Goal: Task Accomplishment & Management: Use online tool/utility

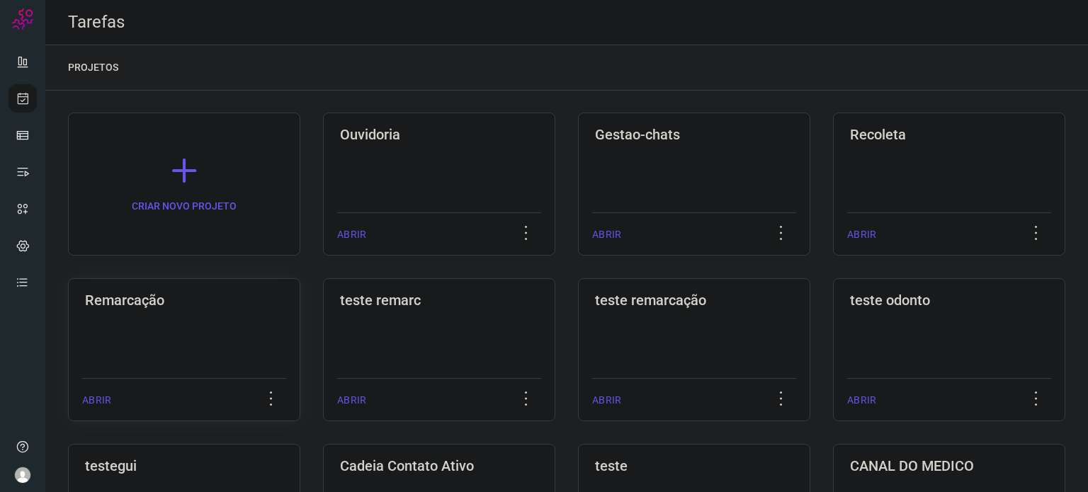
click at [323, 280] on div "Remarcação ABRIR" at bounding box center [439, 349] width 232 height 143
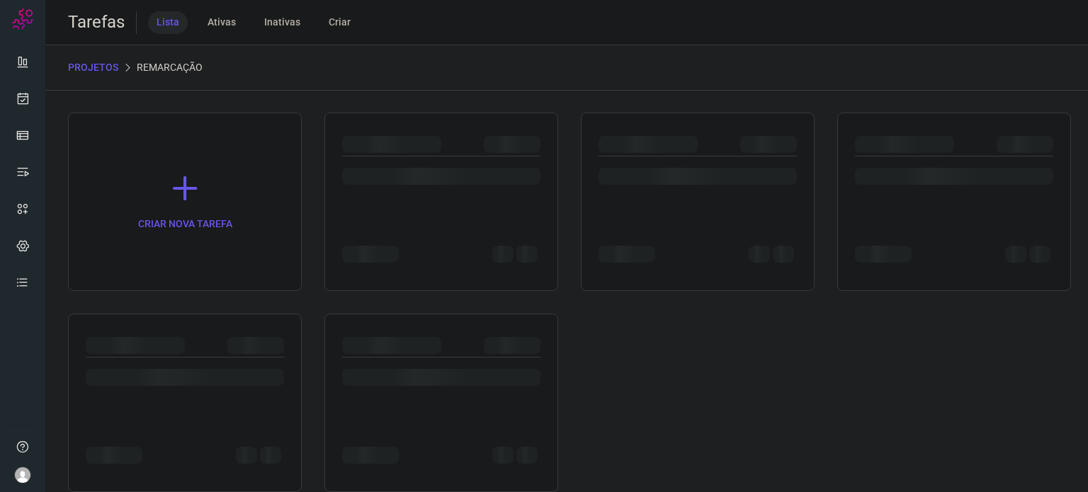
click at [174, 284] on div "CRIAR NOVA TAREFA" at bounding box center [185, 202] width 234 height 178
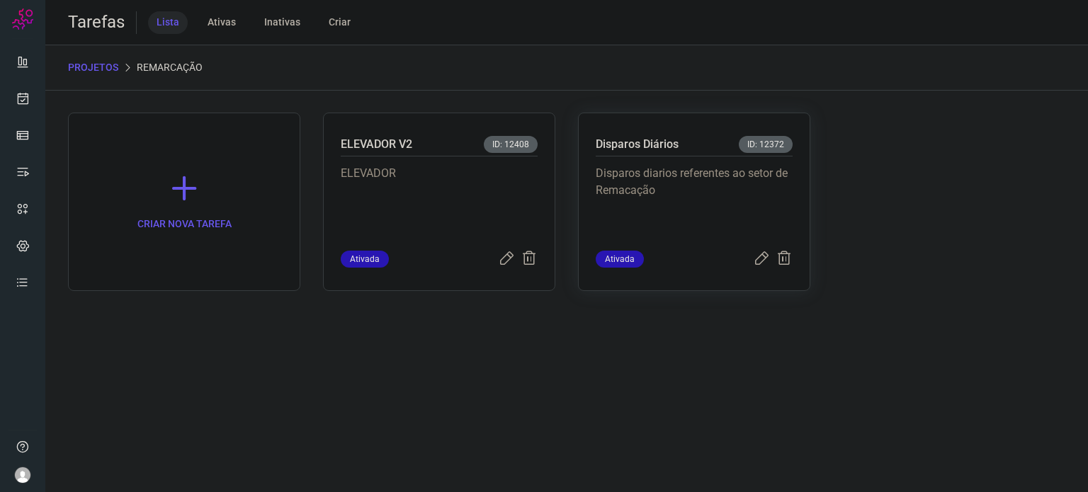
click at [712, 179] on p "Disparos diarios referentes ao setor de Remacação" at bounding box center [694, 200] width 197 height 71
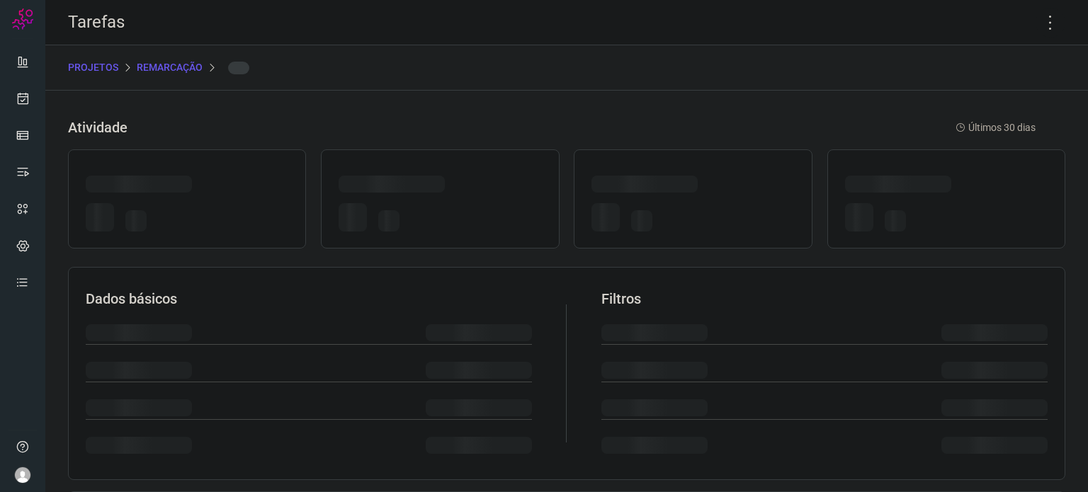
click at [712, 179] on div at bounding box center [692, 187] width 203 height 22
click at [1047, 28] on icon at bounding box center [1050, 23] width 30 height 30
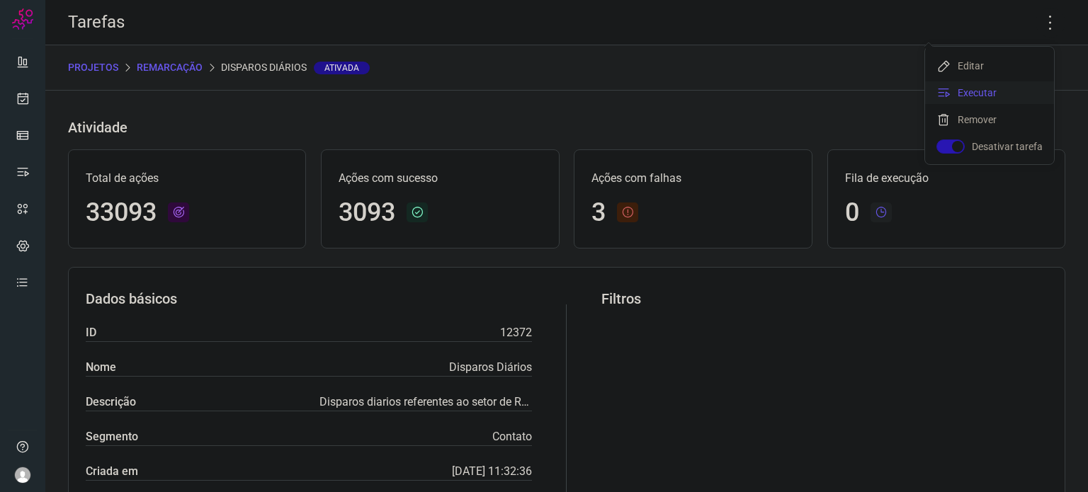
click at [992, 96] on li "Executar" at bounding box center [989, 92] width 129 height 23
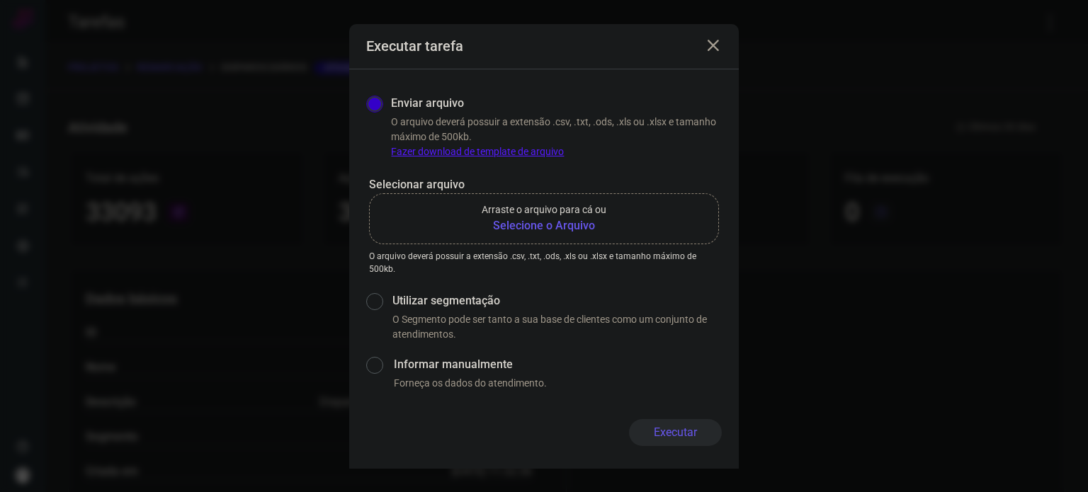
click at [569, 220] on b "Selecione o Arquivo" at bounding box center [544, 225] width 125 height 17
click at [0, 0] on input "Arraste o arquivo para cá ou Selecione o Arquivo" at bounding box center [0, 0] width 0 height 0
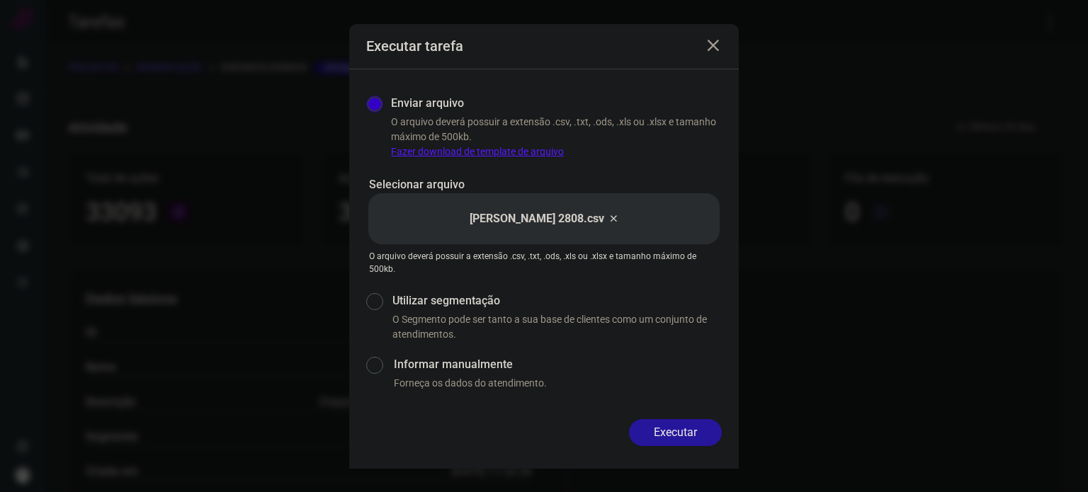
click at [676, 427] on button "Executar" at bounding box center [675, 432] width 93 height 27
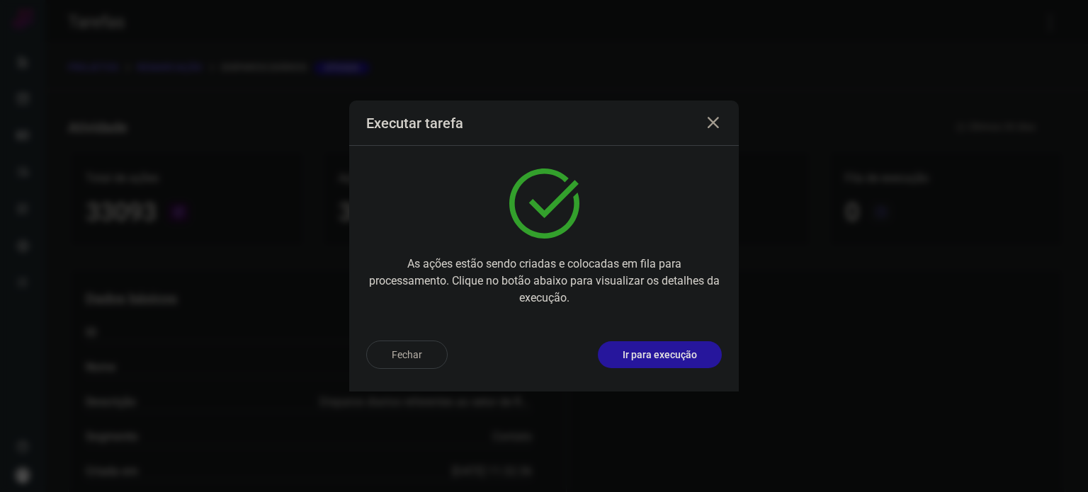
click at [678, 341] on button "Ir para execução" at bounding box center [660, 354] width 124 height 27
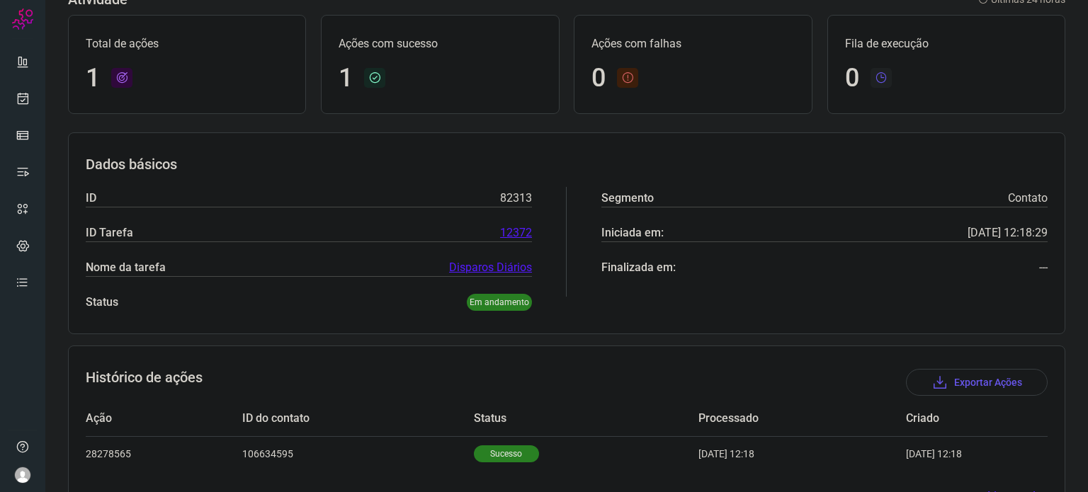
scroll to position [125, 0]
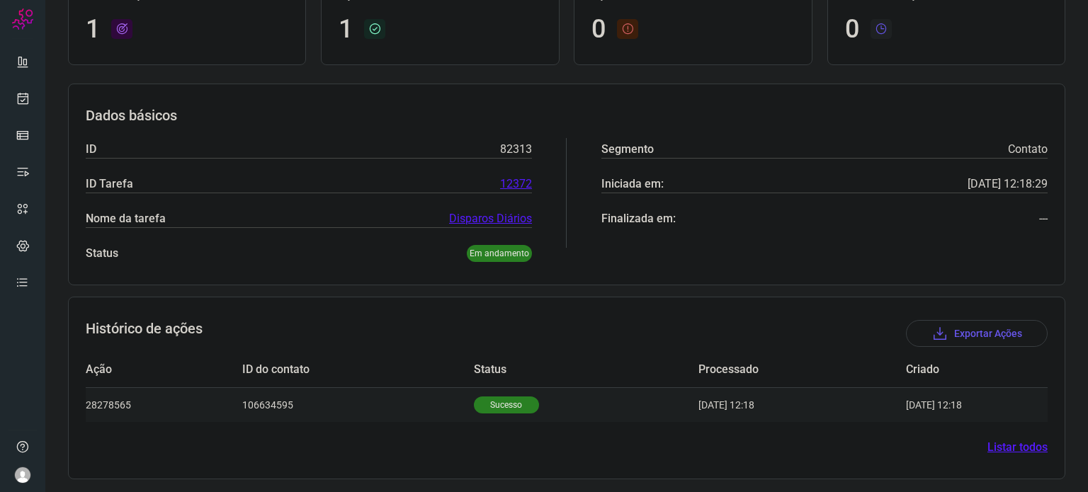
click at [505, 397] on p "Sucesso" at bounding box center [506, 405] width 65 height 17
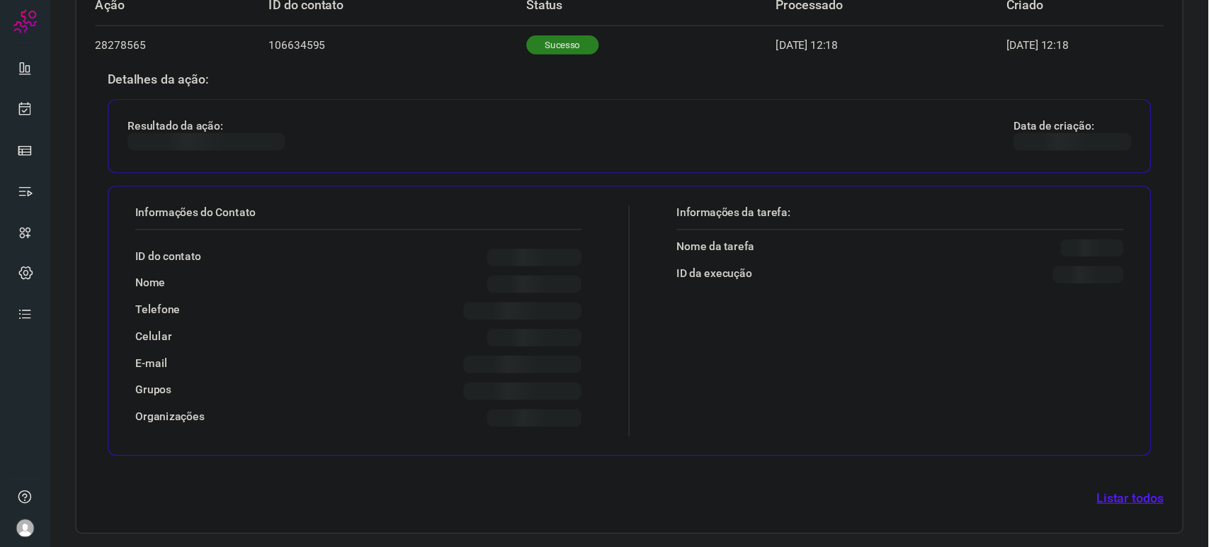
scroll to position [468, 0]
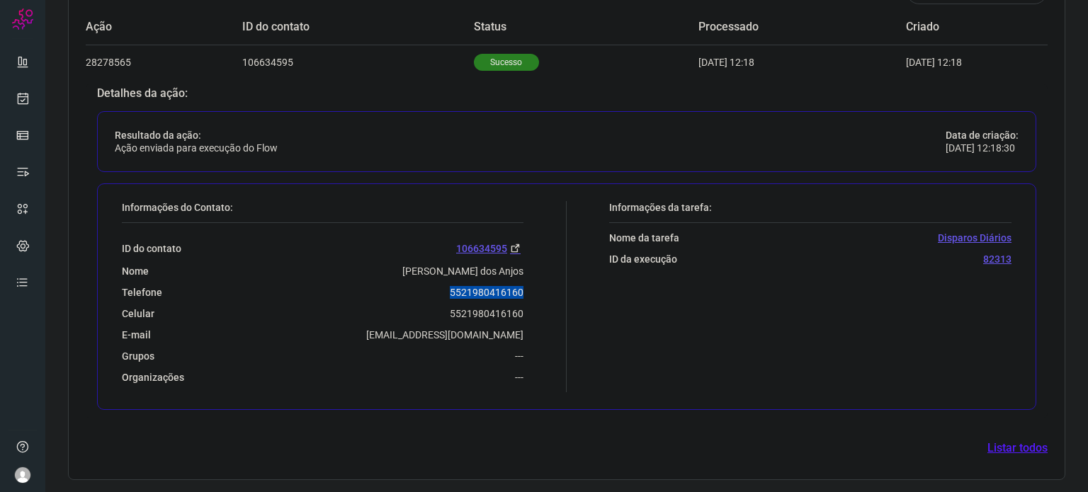
drag, startPoint x: 435, startPoint y: 286, endPoint x: 542, endPoint y: 283, distance: 107.0
click at [542, 283] on div "Informações do Contato: ID do contato 106634595 Nome [PERSON_NAME] dos Anjos Te…" at bounding box center [341, 296] width 452 height 191
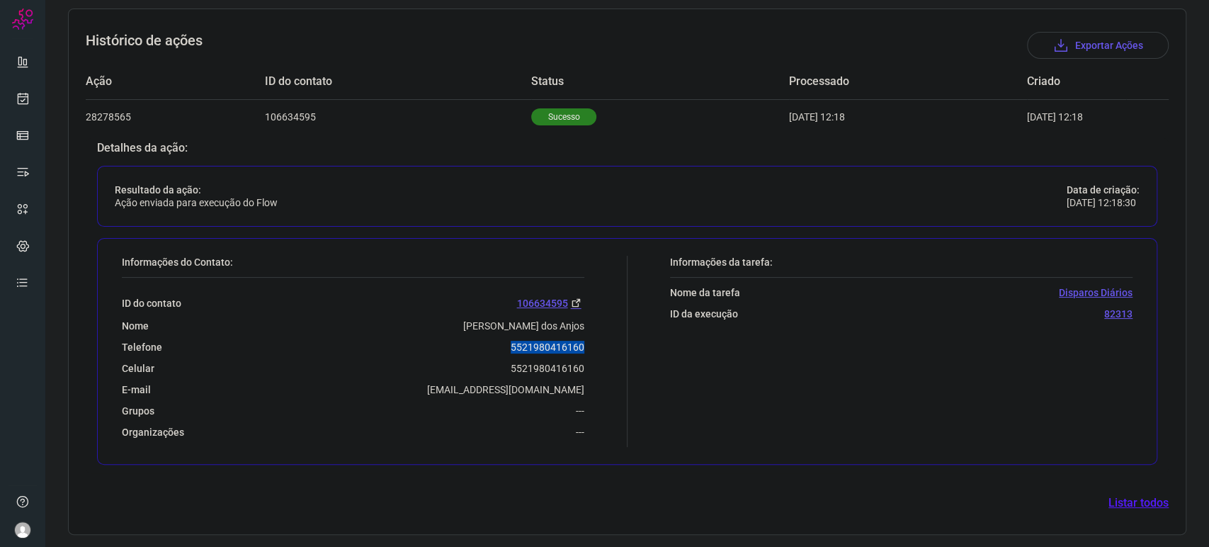
copy p "5521980416160"
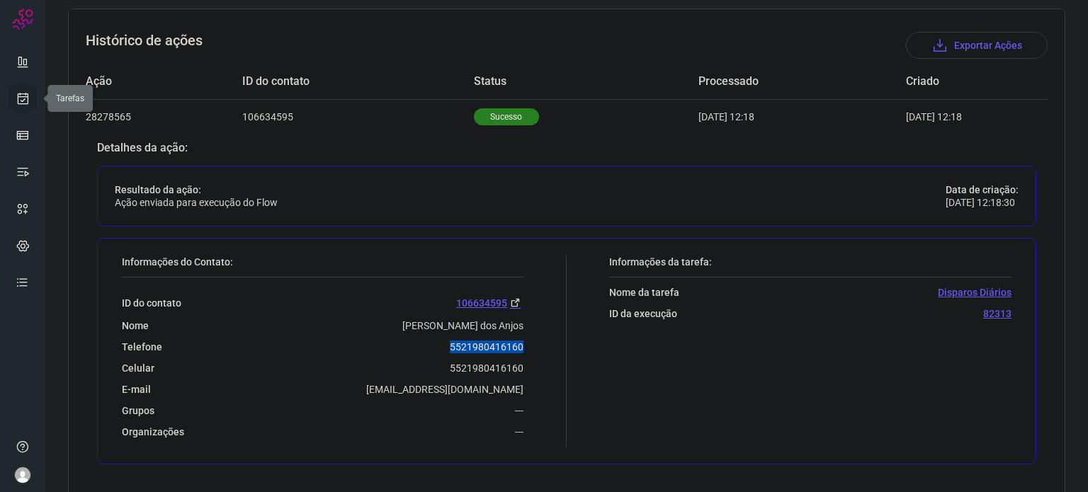
click at [32, 101] on link at bounding box center [22, 98] width 28 height 28
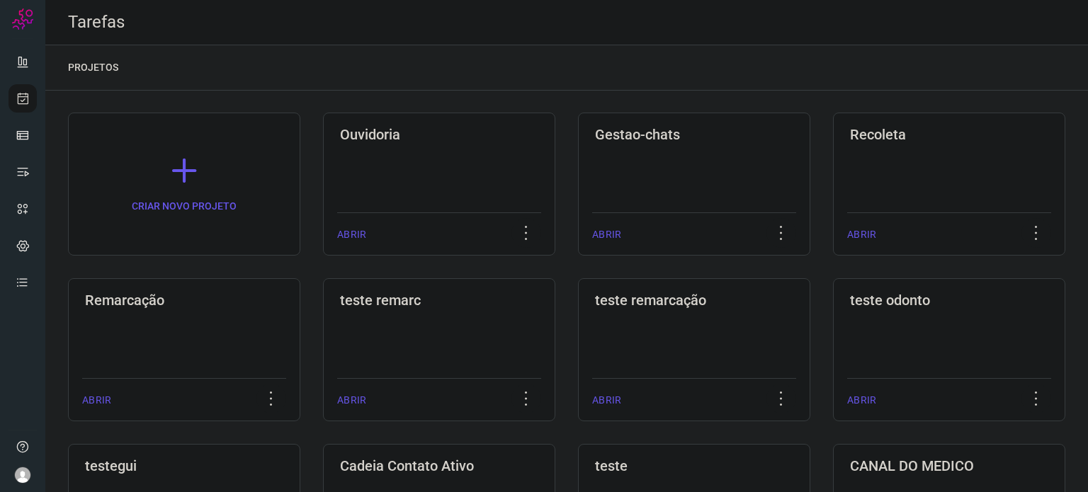
click at [323, 284] on div "Remarcação ABRIR" at bounding box center [439, 349] width 232 height 143
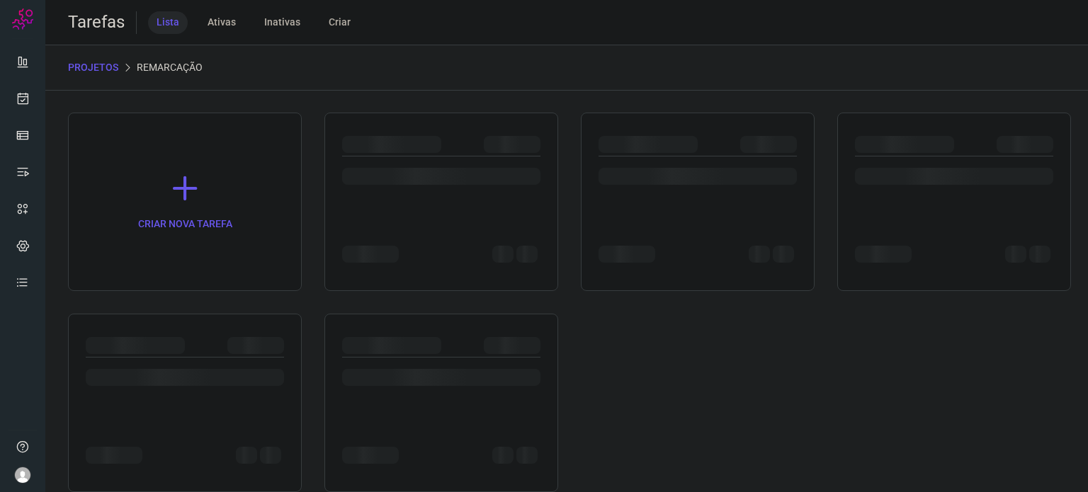
click at [222, 284] on div "CRIAR NOVA TAREFA" at bounding box center [185, 202] width 234 height 178
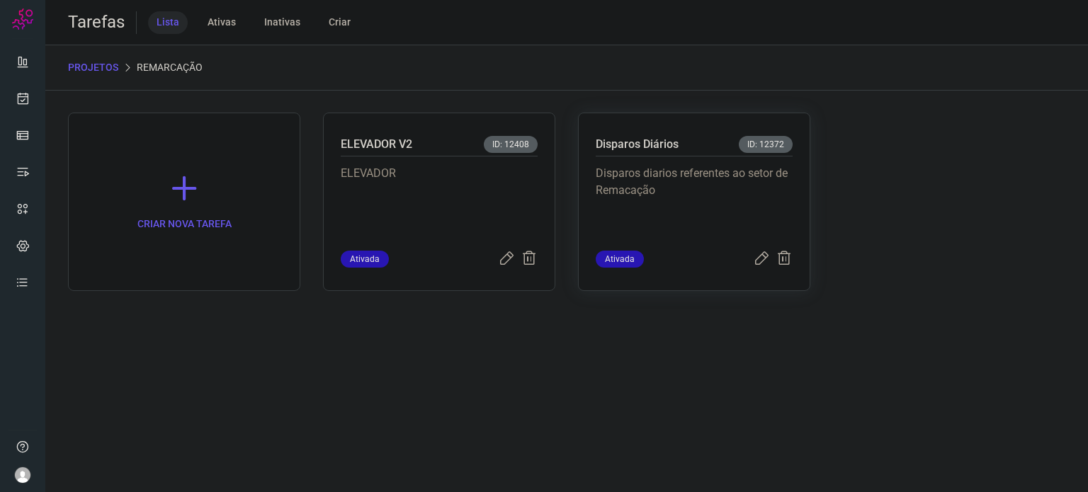
click at [623, 198] on p "Disparos diarios referentes ao setor de Remacação" at bounding box center [694, 200] width 197 height 71
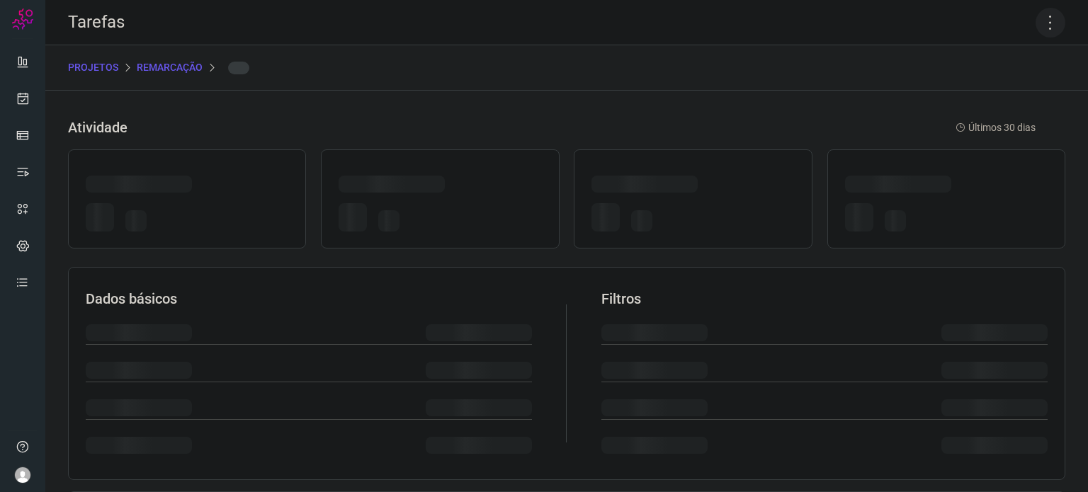
click at [1043, 18] on icon at bounding box center [1050, 23] width 30 height 30
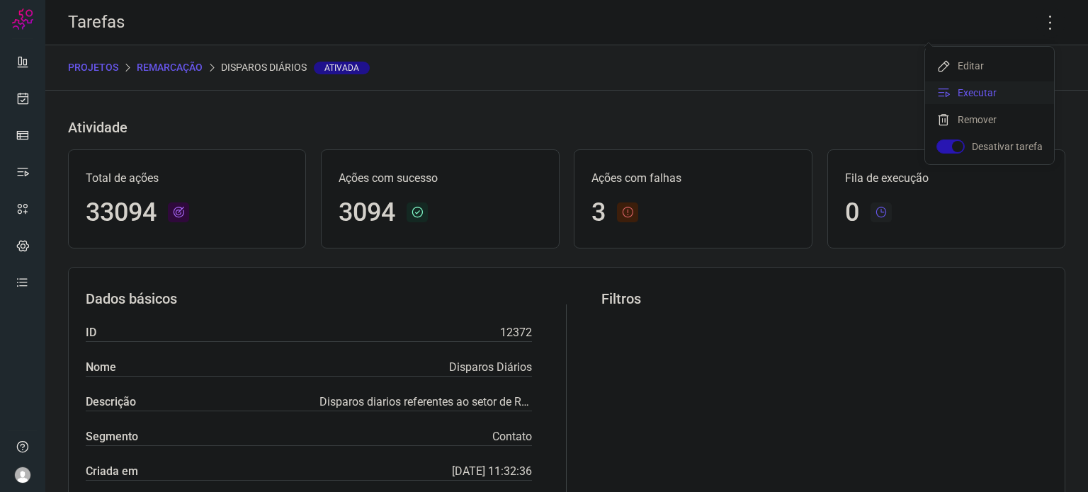
click at [972, 91] on li "Executar" at bounding box center [989, 92] width 129 height 23
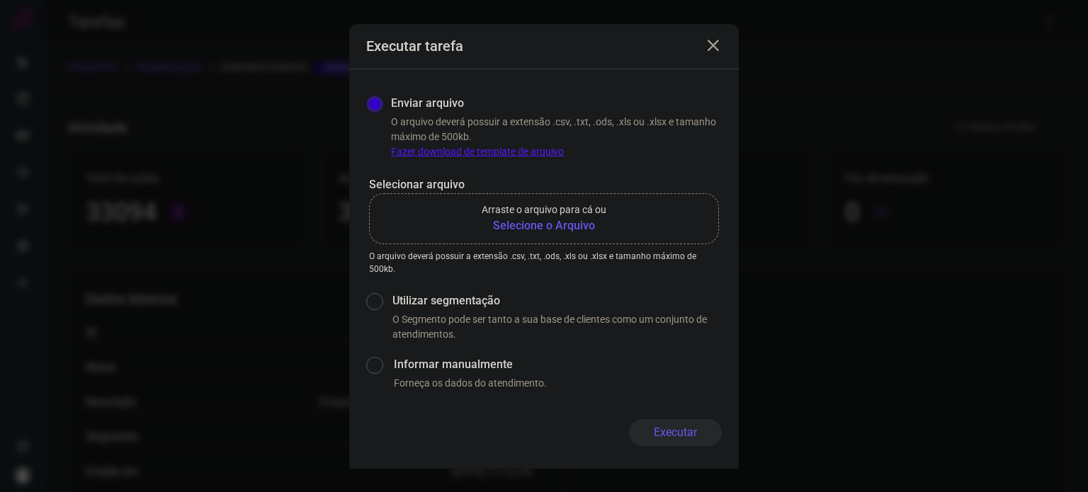
click at [555, 229] on b "Selecione o Arquivo" at bounding box center [544, 225] width 125 height 17
click at [0, 0] on input "Arraste o arquivo para cá ou Selecione o Arquivo" at bounding box center [0, 0] width 0 height 0
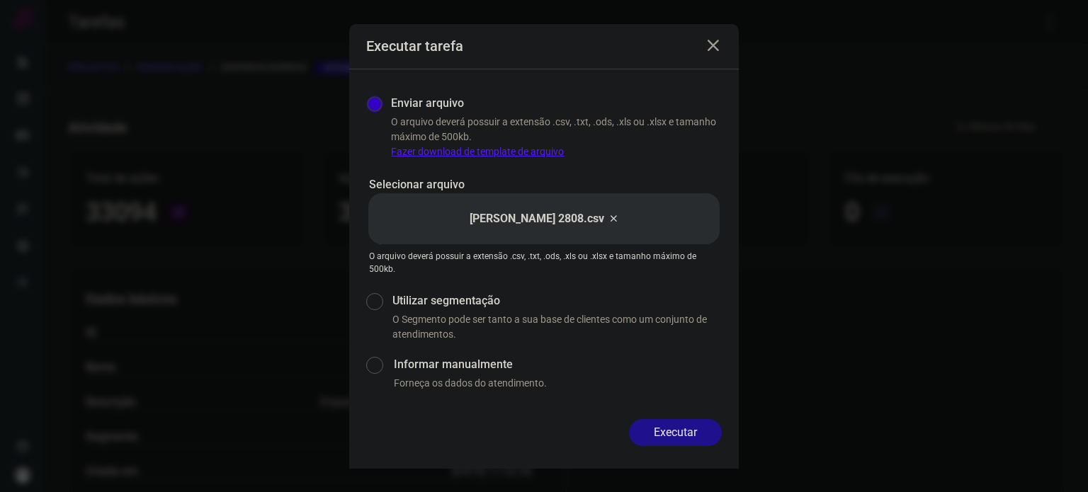
click at [670, 434] on button "Executar" at bounding box center [675, 432] width 93 height 27
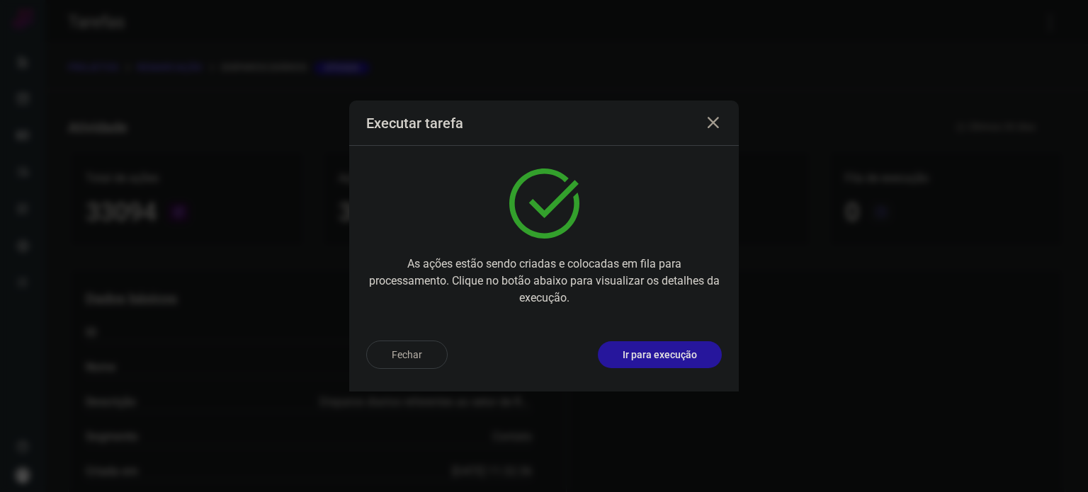
click at [669, 345] on button "Ir para execução" at bounding box center [660, 354] width 124 height 27
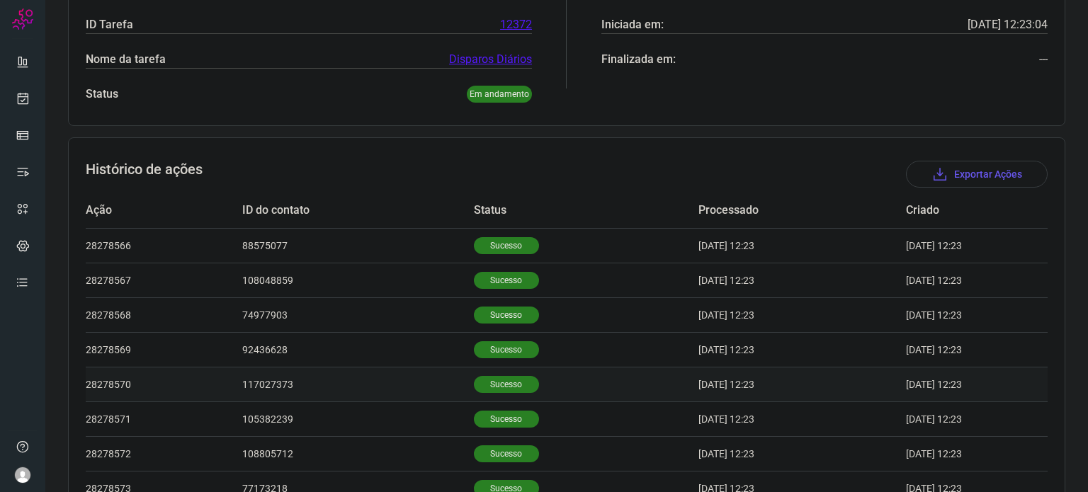
scroll to position [403, 0]
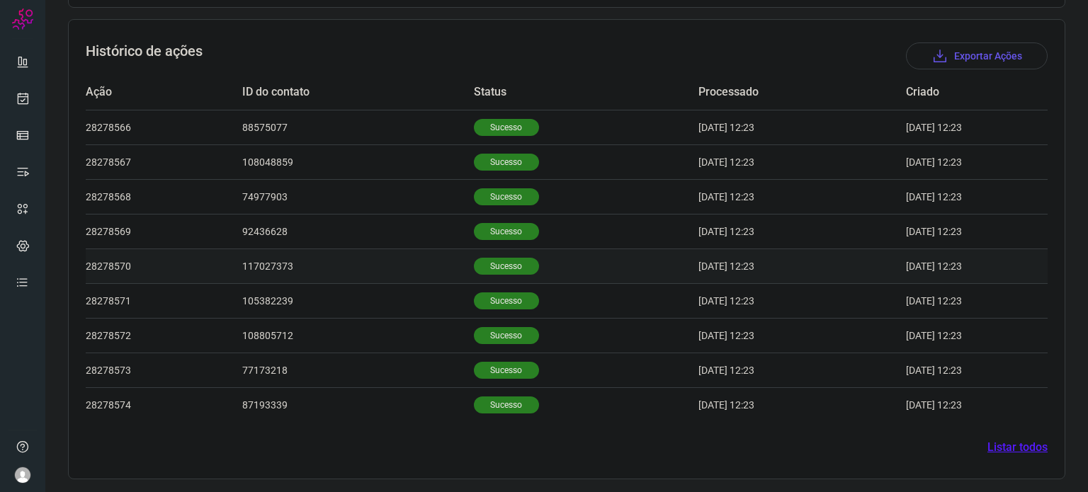
drag, startPoint x: 479, startPoint y: 260, endPoint x: 482, endPoint y: 247, distance: 13.1
click at [479, 260] on p "Sucesso" at bounding box center [506, 266] width 65 height 17
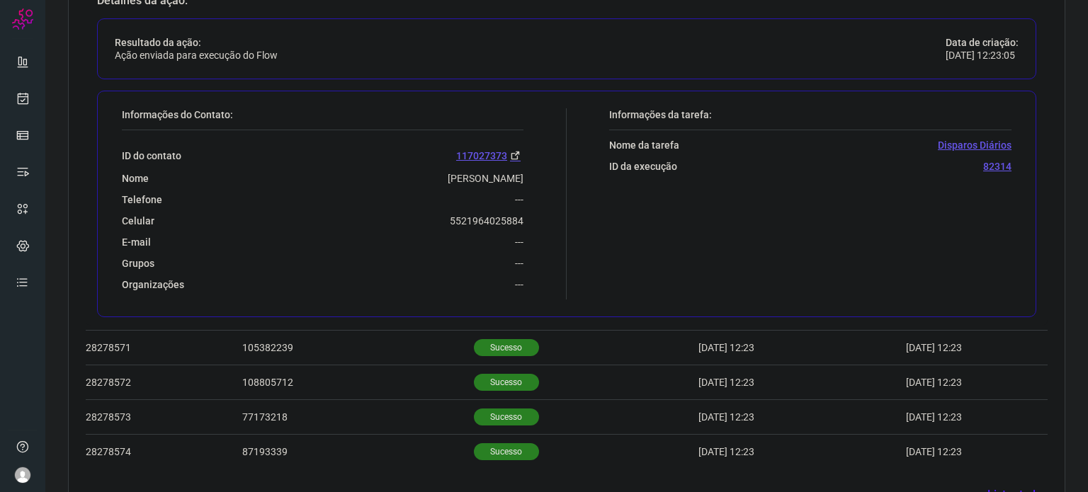
scroll to position [675, 0]
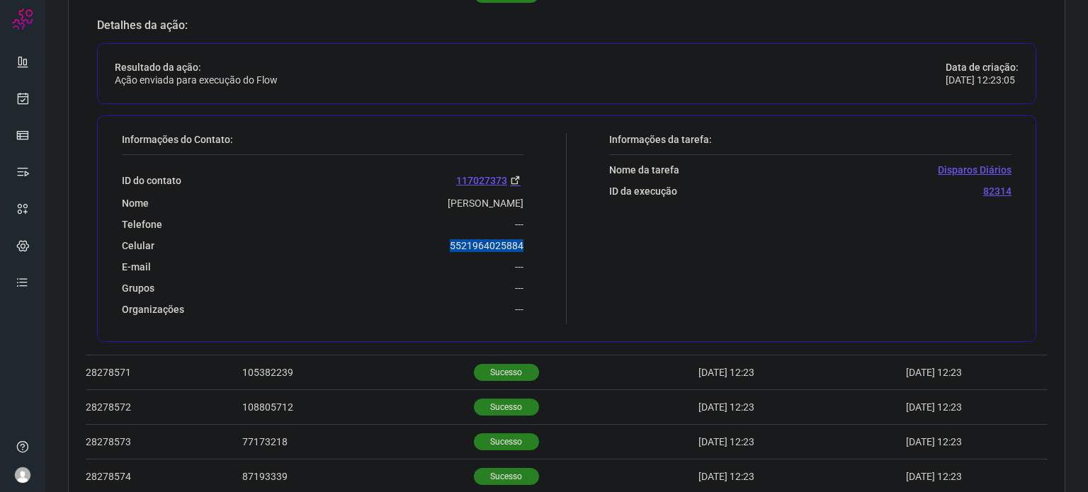
drag, startPoint x: 432, startPoint y: 240, endPoint x: 525, endPoint y: 243, distance: 92.8
click at [525, 243] on div "Informações do Contato: ID do contato 117027373 Nome Marcelo Tavares Oliveira T…" at bounding box center [341, 228] width 452 height 191
copy p "5521964025884"
click at [30, 91] on link at bounding box center [22, 98] width 28 height 28
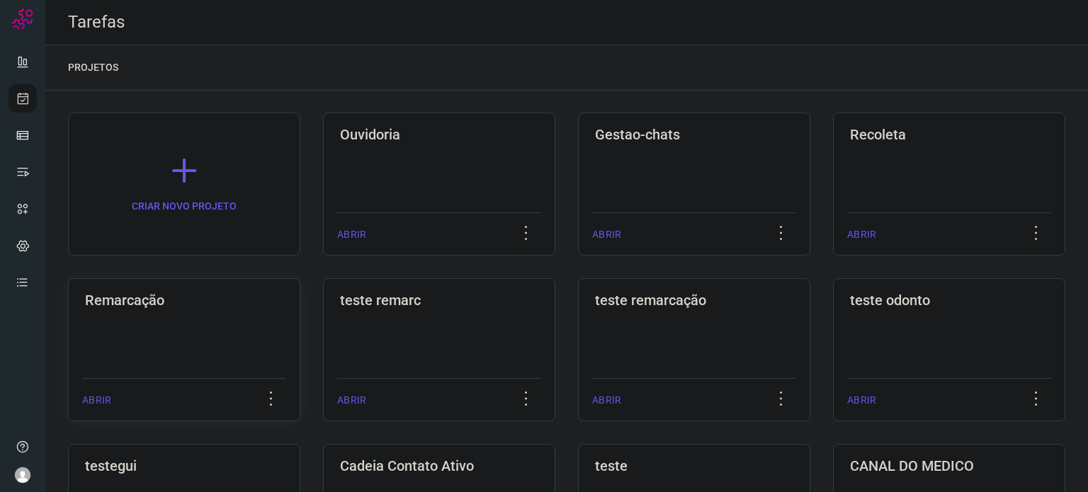
click at [323, 322] on div "Remarcação ABRIR" at bounding box center [439, 349] width 232 height 143
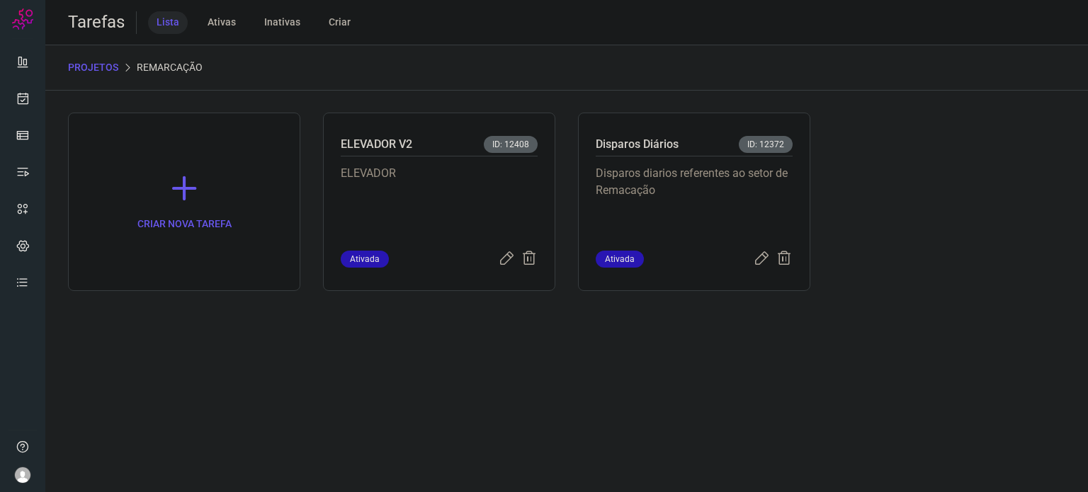
click at [713, 184] on p "Disparos diarios referentes ao setor de Remacação" at bounding box center [694, 200] width 197 height 71
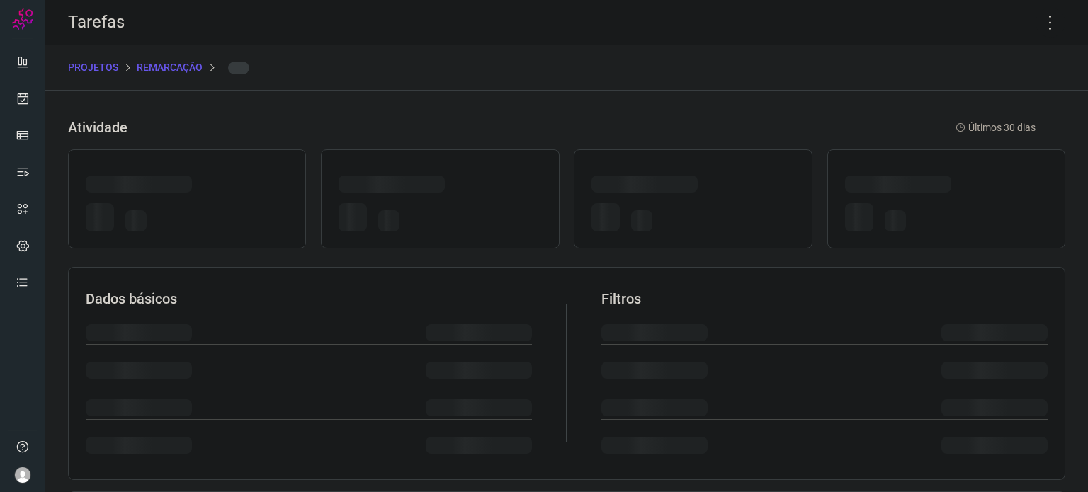
click at [713, 184] on div at bounding box center [692, 187] width 203 height 22
click at [1040, 24] on icon at bounding box center [1050, 23] width 30 height 30
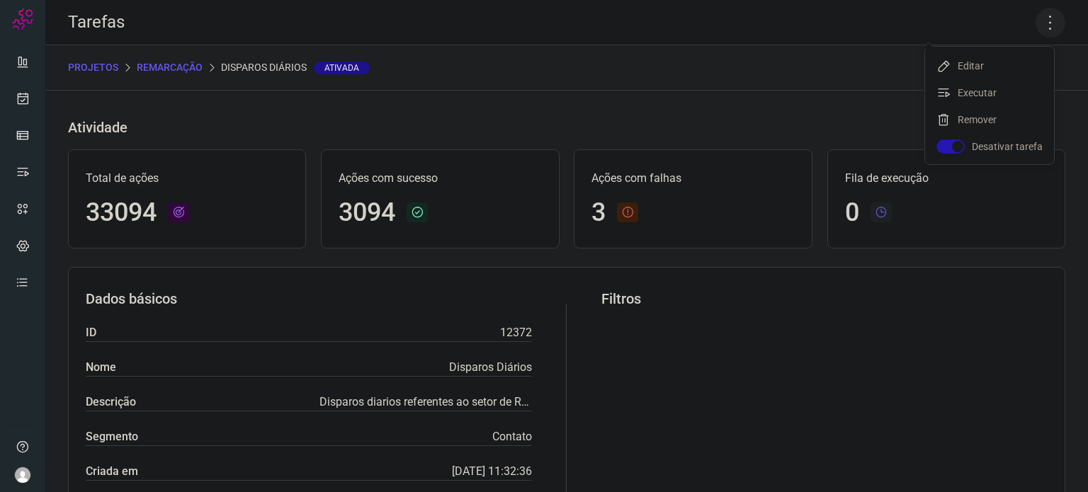
click at [1040, 24] on icon at bounding box center [1050, 23] width 30 height 30
click at [991, 88] on li "Executar" at bounding box center [989, 92] width 129 height 23
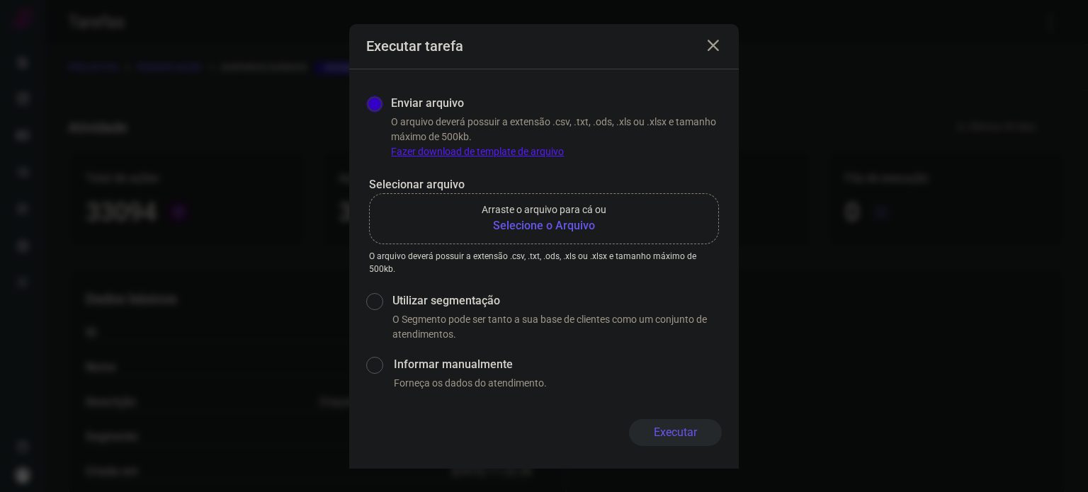
click at [576, 216] on p "Arraste o arquivo para cá ou" at bounding box center [544, 210] width 125 height 15
click at [0, 0] on input "Arraste o arquivo para cá ou Selecione o Arquivo" at bounding box center [0, 0] width 0 height 0
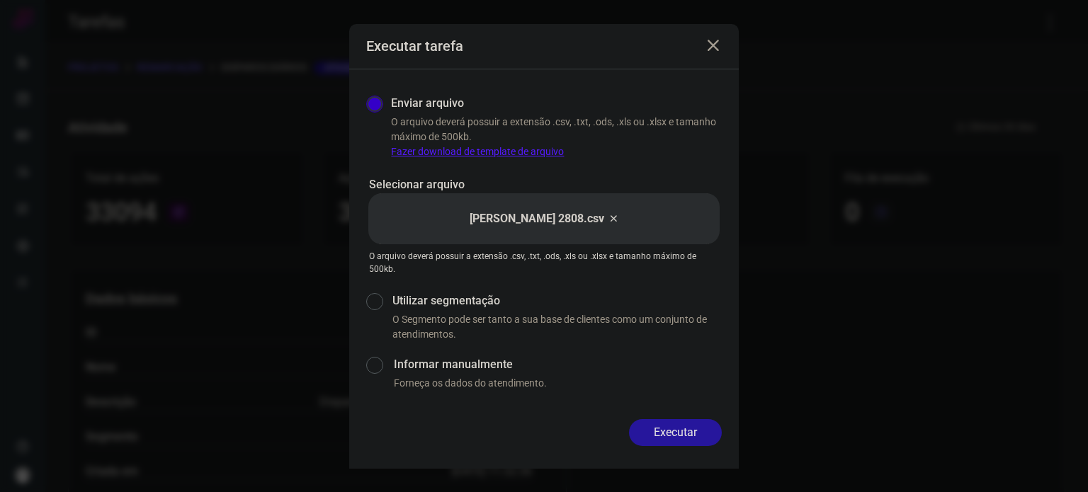
click at [693, 426] on button "Executar" at bounding box center [675, 432] width 93 height 27
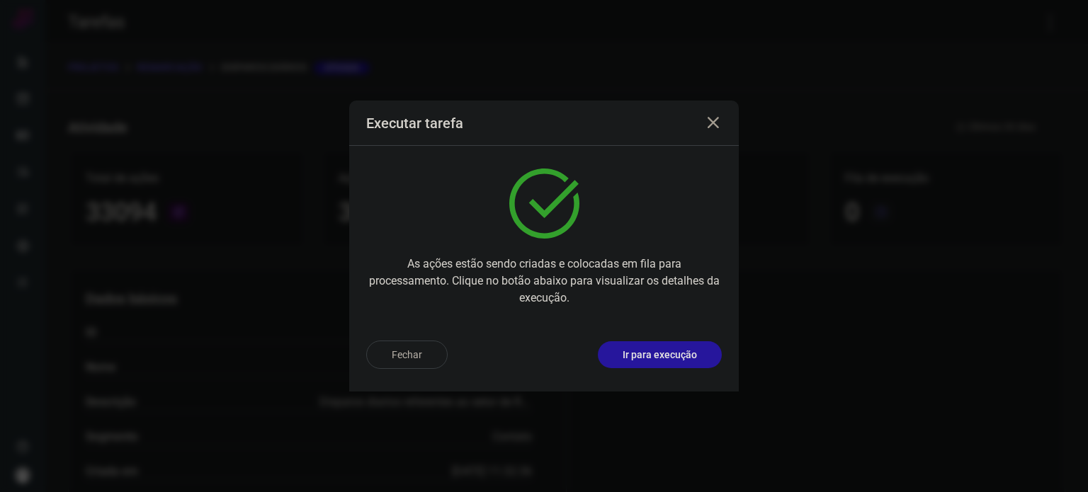
click at [634, 365] on button "Ir para execução" at bounding box center [660, 354] width 124 height 27
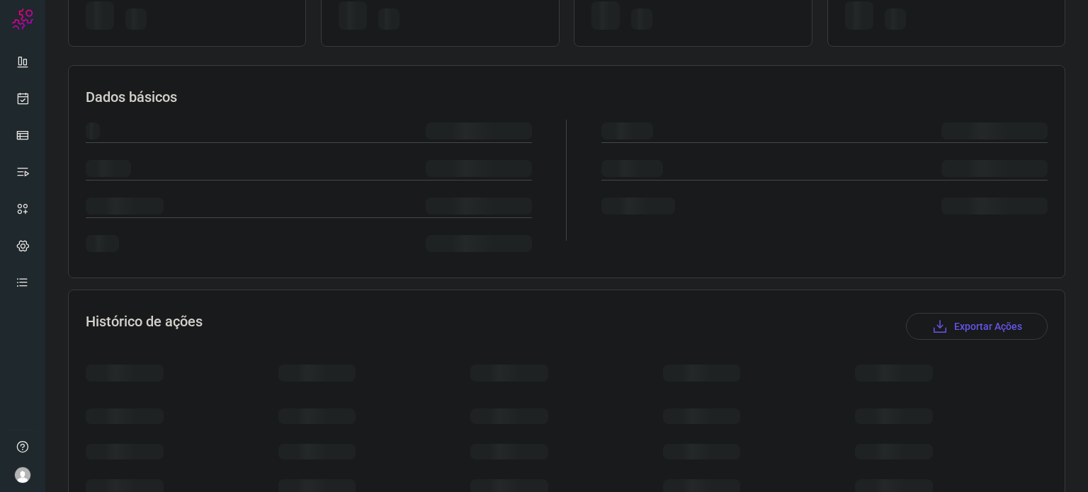
scroll to position [125, 0]
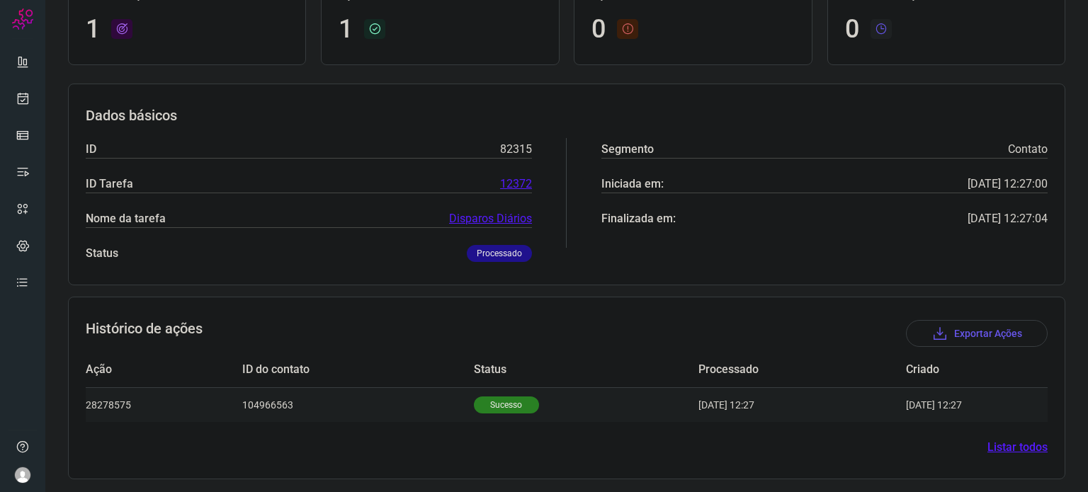
click at [514, 390] on td "Sucesso" at bounding box center [586, 404] width 225 height 35
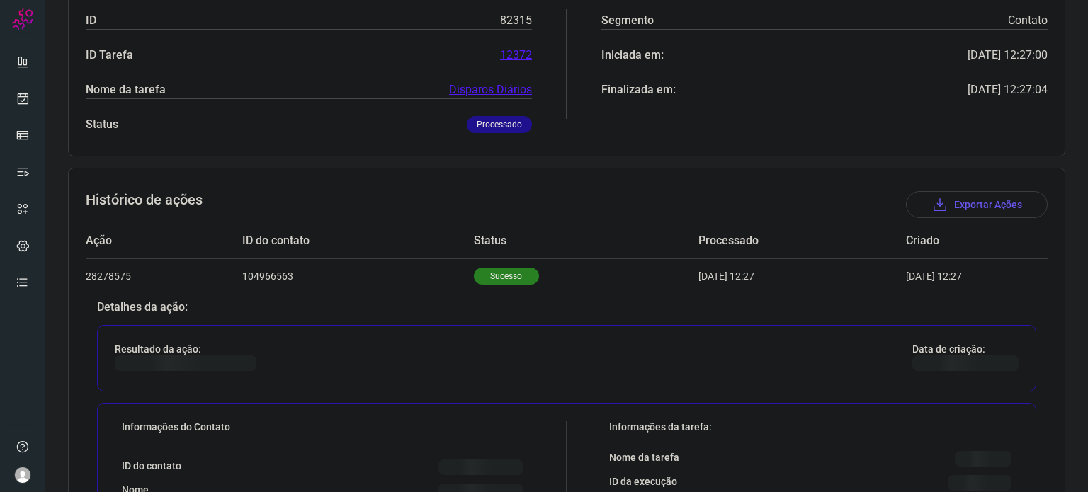
scroll to position [468, 0]
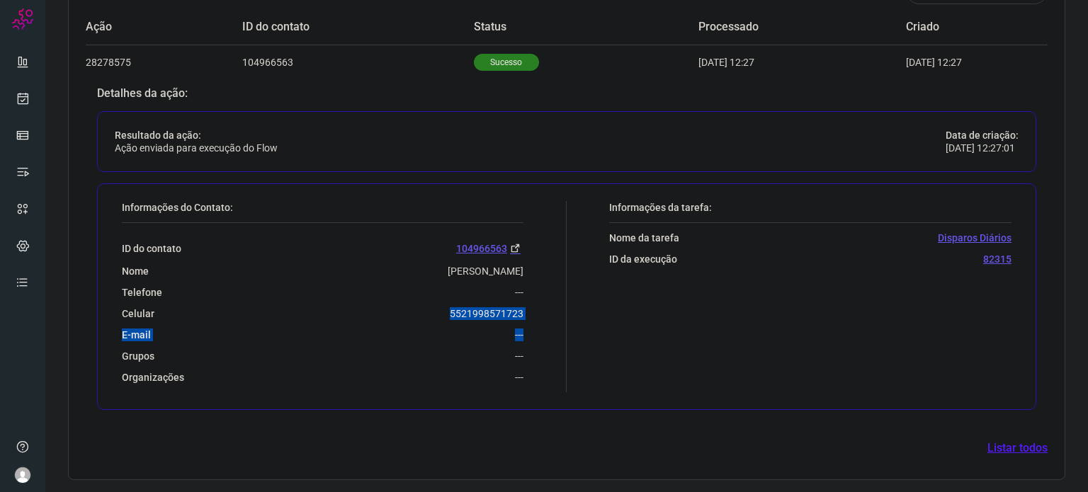
drag, startPoint x: 442, startPoint y: 317, endPoint x: 530, endPoint y: 322, distance: 87.9
click at [530, 322] on div "Informações do Contato: ID do contato 104966563 Nome Catia Moreira Pinheiro Tel…" at bounding box center [341, 296] width 452 height 191
click at [414, 325] on div "ID do contato 104966563 Nome Catia Moreira Pinheiro Telefone --- Celular 552199…" at bounding box center [323, 303] width 402 height 161
drag, startPoint x: 444, startPoint y: 316, endPoint x: 521, endPoint y: 317, distance: 77.2
click at [521, 317] on div "Informações do Contato: ID do contato 104966563 Nome Catia Moreira Pinheiro Tel…" at bounding box center [341, 296] width 452 height 191
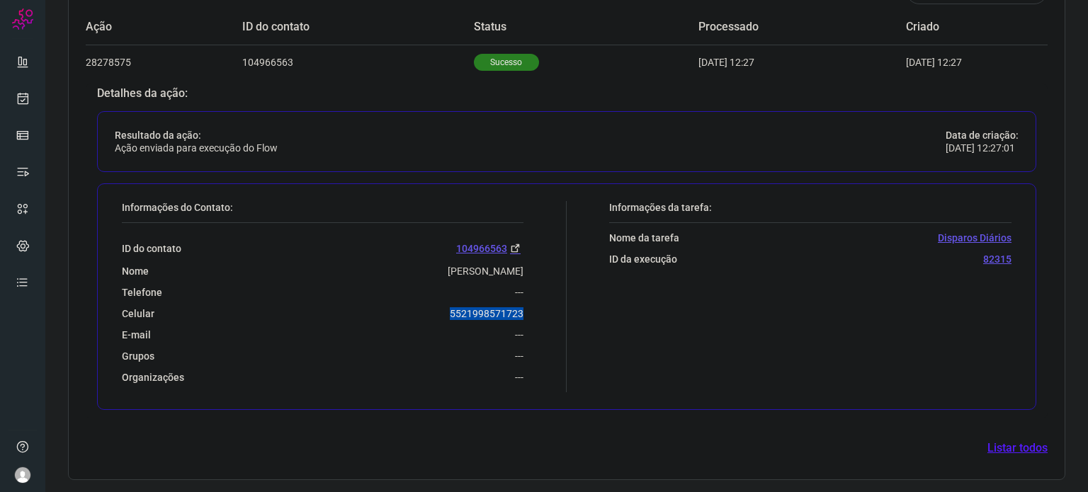
copy p "5521998571723"
click at [34, 90] on link at bounding box center [22, 98] width 28 height 28
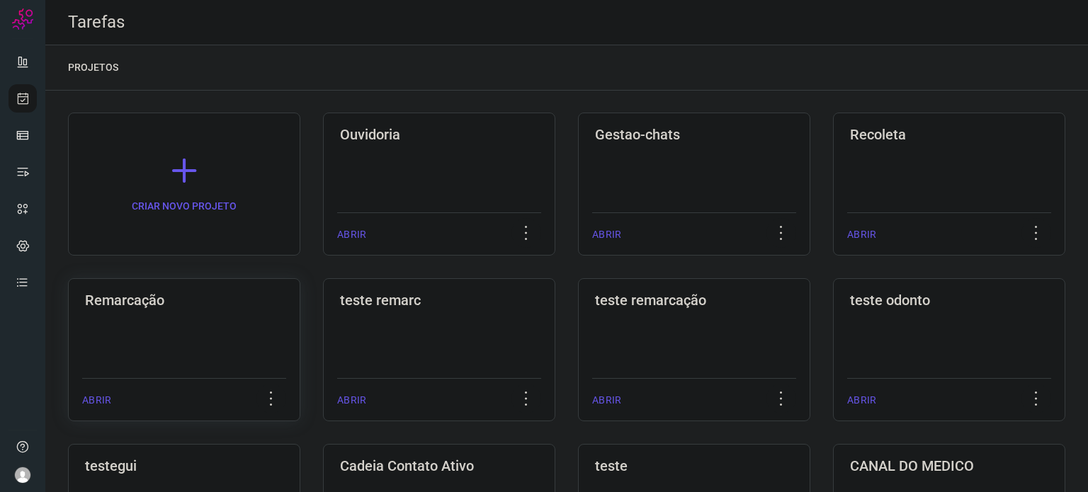
click at [199, 304] on h3 "Remarcação" at bounding box center [184, 300] width 198 height 17
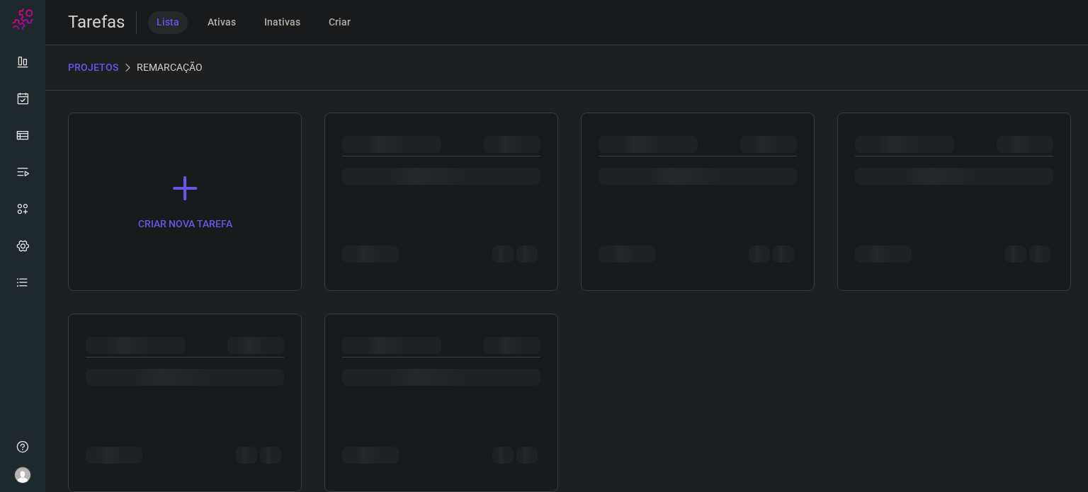
click at [199, 304] on div "CRIAR NOVA TAREFA" at bounding box center [566, 303] width 997 height 380
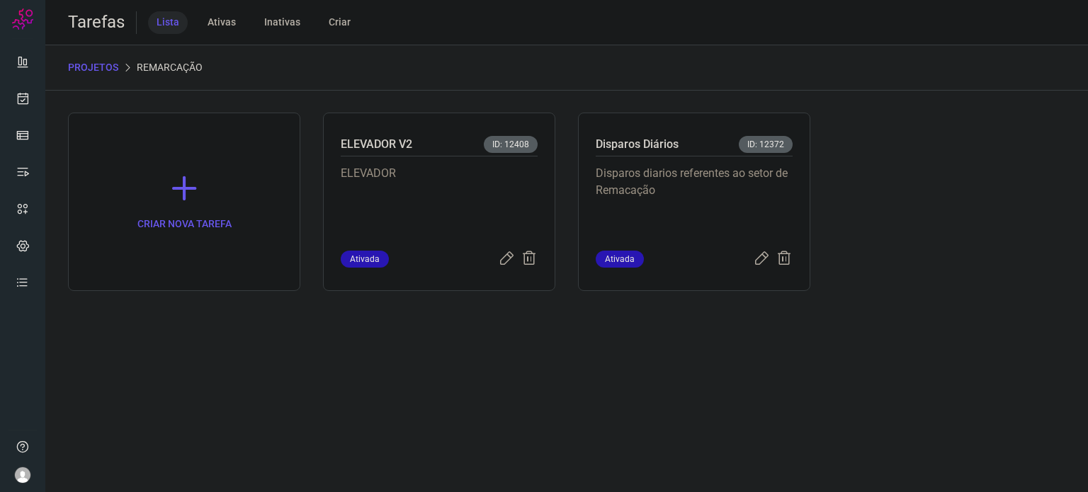
click at [743, 195] on p "Disparos diarios referentes ao setor de Remacação" at bounding box center [694, 200] width 197 height 71
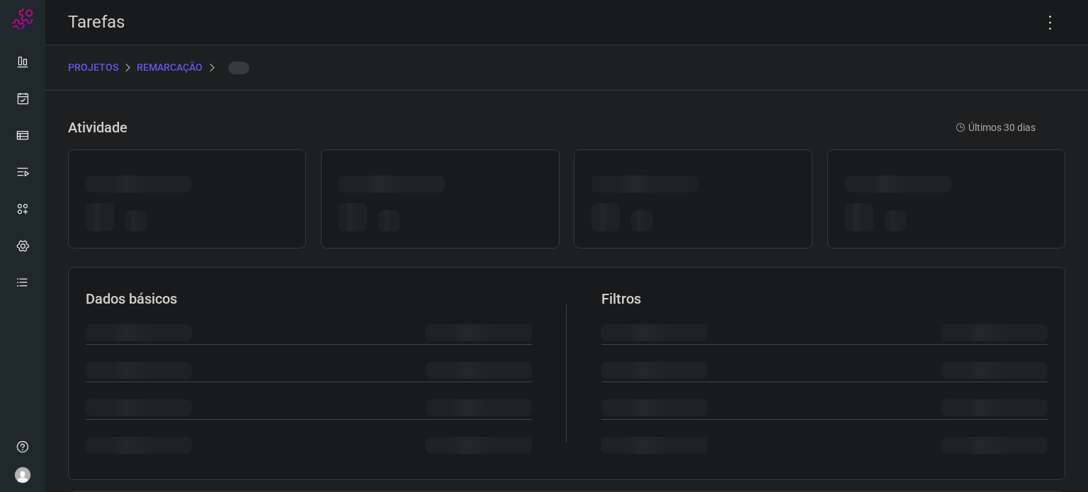
click at [743, 195] on div at bounding box center [692, 187] width 203 height 22
click at [1045, 30] on icon at bounding box center [1050, 23] width 30 height 30
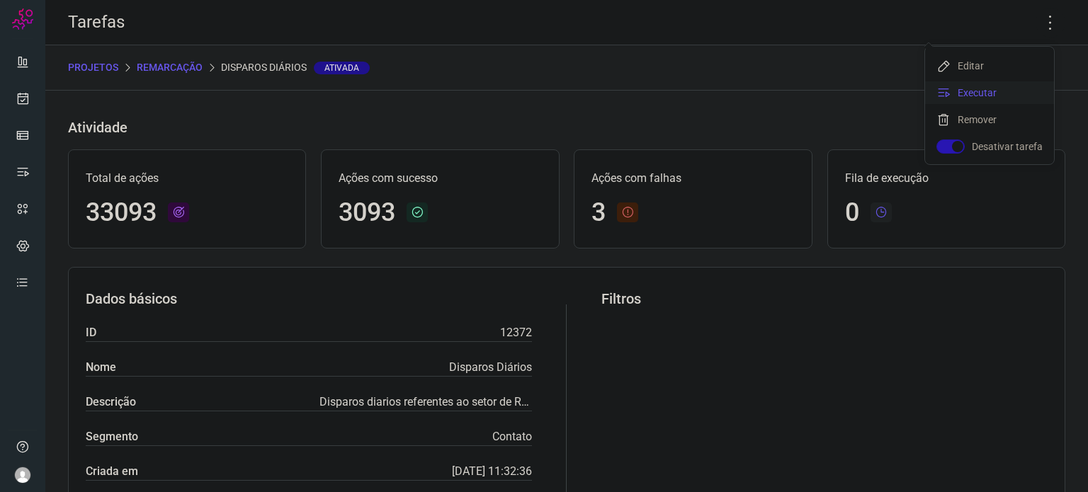
click at [1008, 95] on li "Executar" at bounding box center [989, 92] width 129 height 23
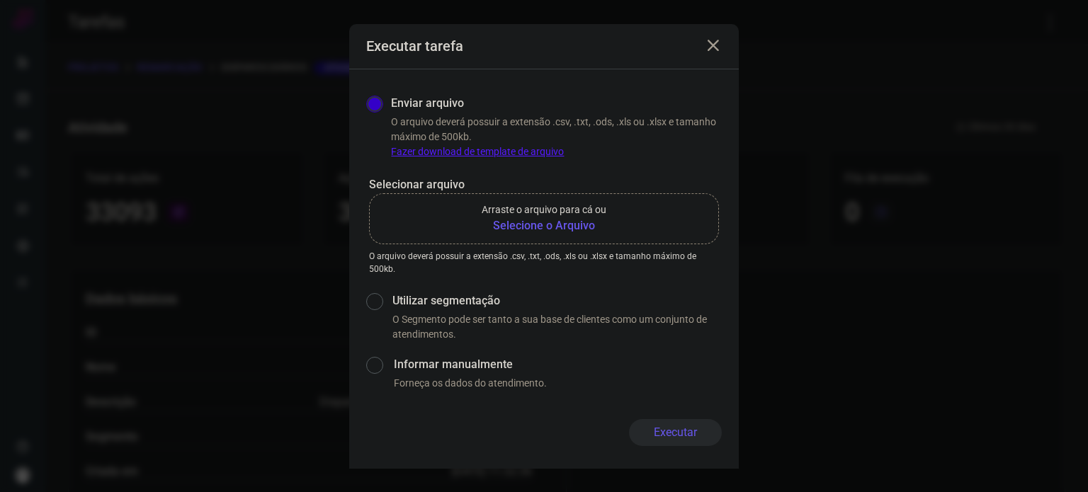
click at [589, 217] on b "Selecione o Arquivo" at bounding box center [544, 225] width 125 height 17
click at [0, 0] on input "Arraste o arquivo para cá ou Selecione o Arquivo" at bounding box center [0, 0] width 0 height 0
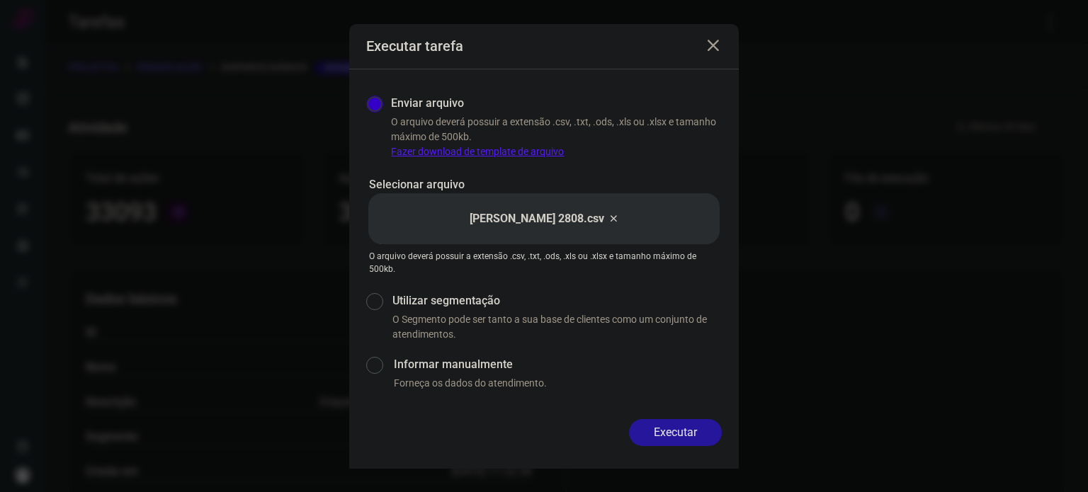
click at [694, 427] on button "Executar" at bounding box center [675, 432] width 93 height 27
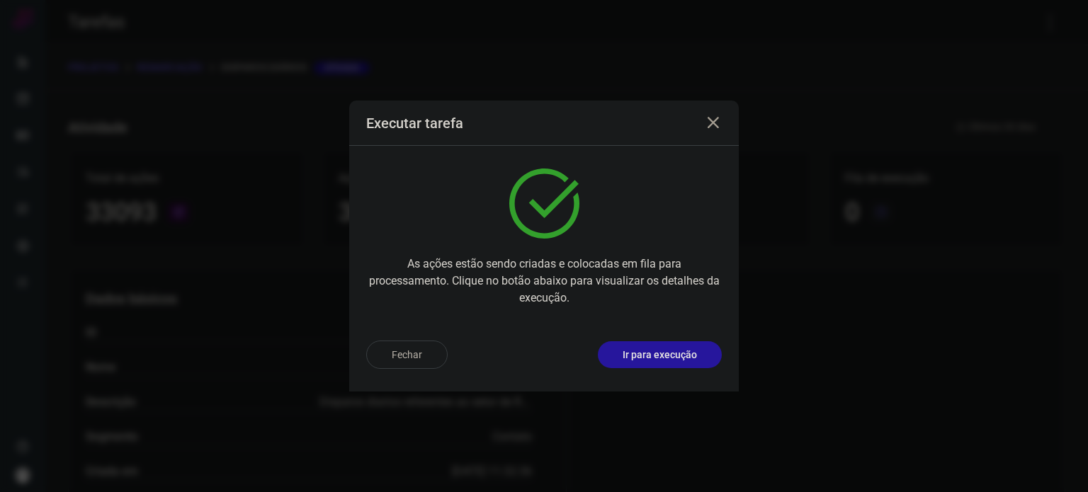
click at [672, 351] on p "Ir para execução" at bounding box center [660, 355] width 74 height 15
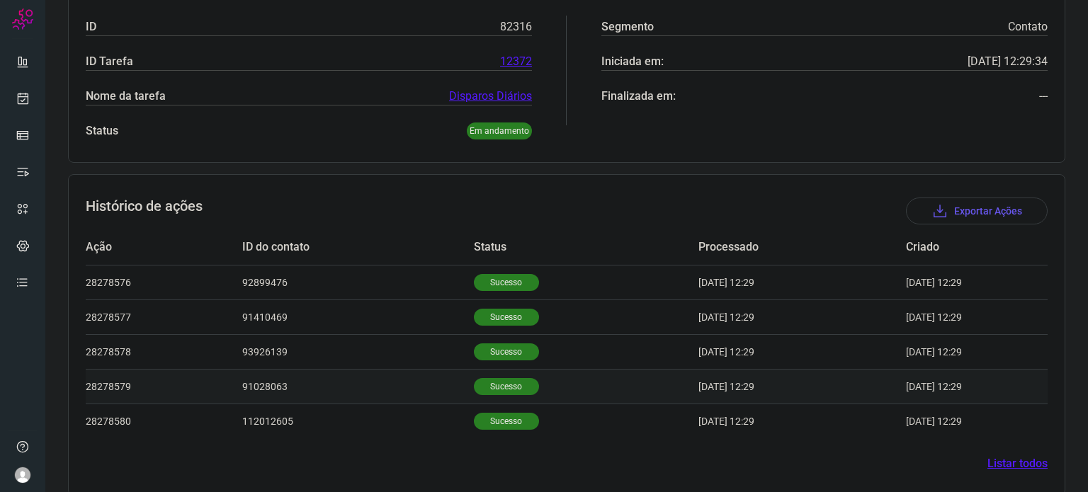
scroll to position [264, 0]
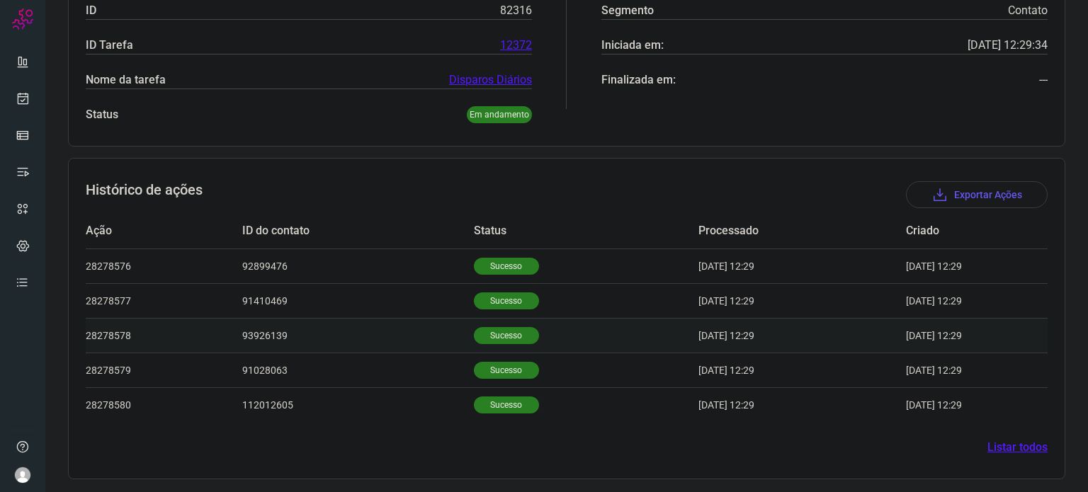
click at [492, 322] on td "Sucesso" at bounding box center [586, 335] width 225 height 35
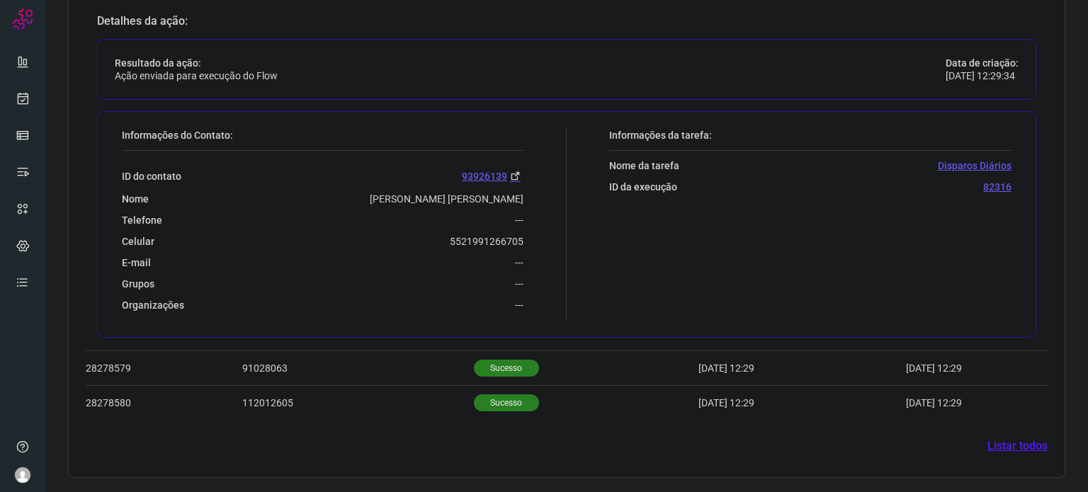
scroll to position [607, 0]
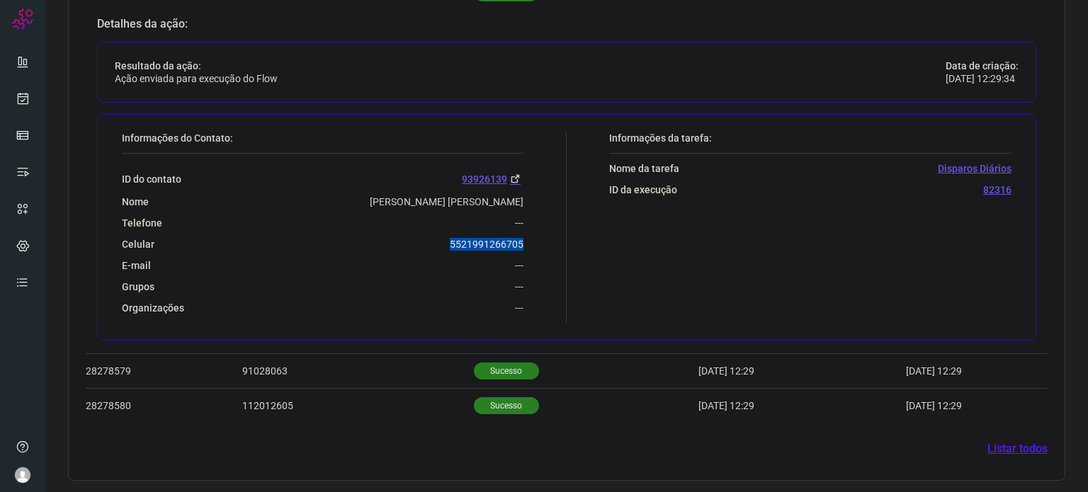
drag, startPoint x: 455, startPoint y: 246, endPoint x: 524, endPoint y: 244, distance: 68.7
click at [524, 244] on div "Informações do Contato: ID do contato 93926139 Nome Alessandra Da Cruz Alves Te…" at bounding box center [341, 227] width 452 height 191
copy p "5521991266705"
click at [21, 102] on icon at bounding box center [23, 98] width 15 height 14
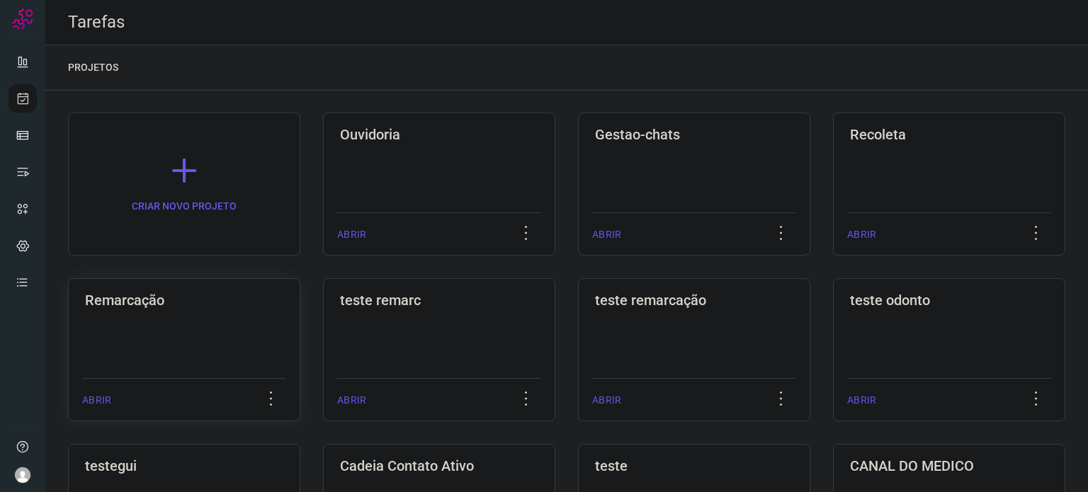
click at [198, 291] on div "Remarcação" at bounding box center [184, 297] width 204 height 23
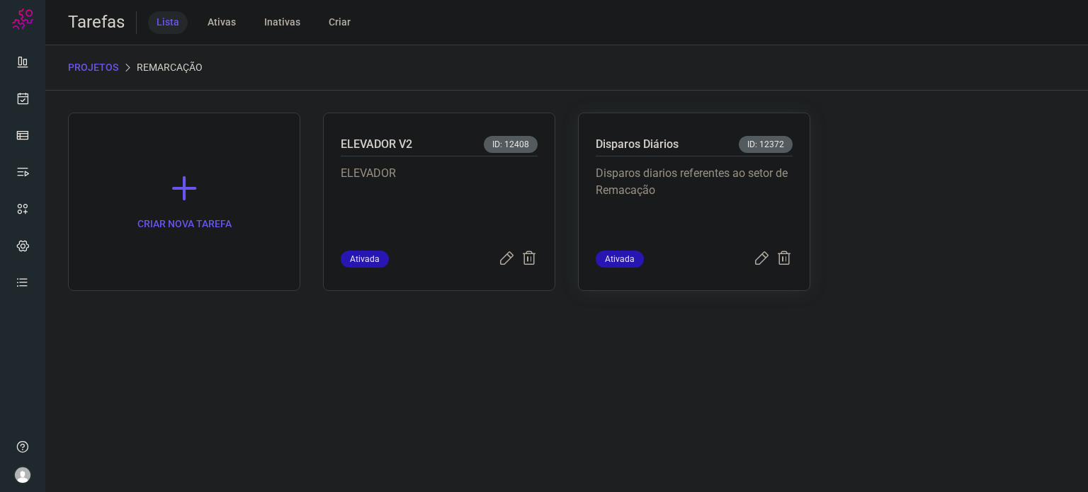
click at [724, 189] on p "Disparos diarios referentes ao setor de Remacação" at bounding box center [694, 200] width 197 height 71
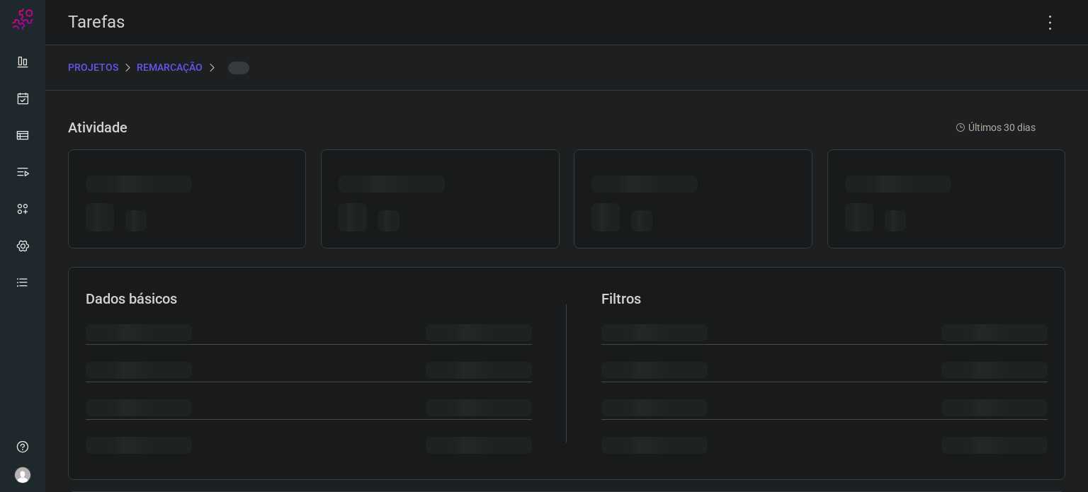
click at [724, 189] on div at bounding box center [692, 187] width 203 height 22
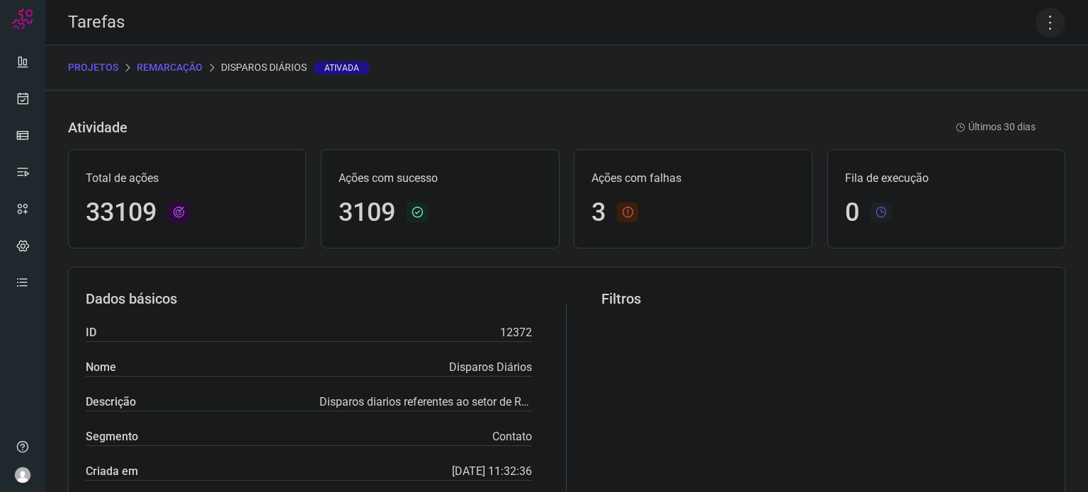
click at [1039, 16] on icon at bounding box center [1050, 23] width 30 height 30
click at [983, 87] on li "Executar" at bounding box center [989, 92] width 129 height 23
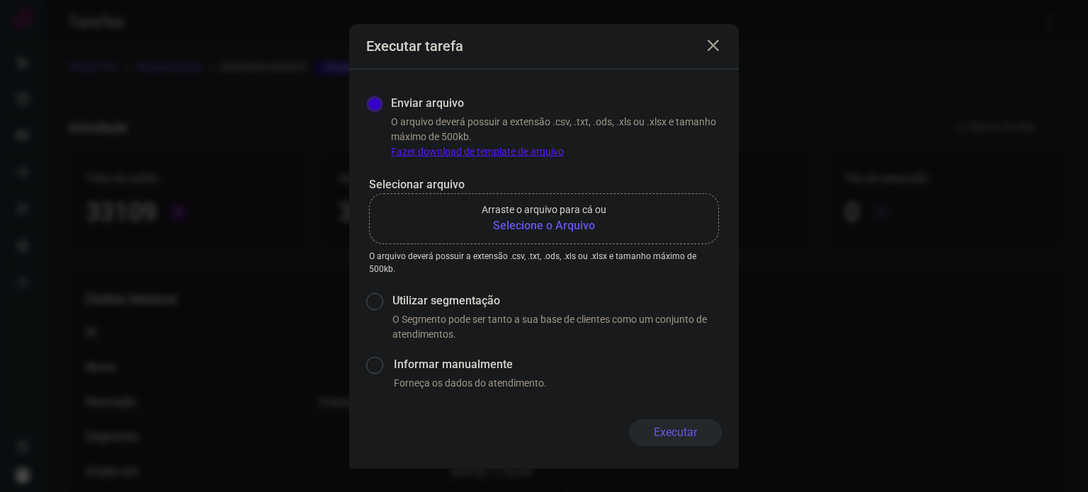
click at [572, 225] on b "Selecione o Arquivo" at bounding box center [544, 225] width 125 height 17
click at [0, 0] on input "Arraste o arquivo para cá ou Selecione o Arquivo" at bounding box center [0, 0] width 0 height 0
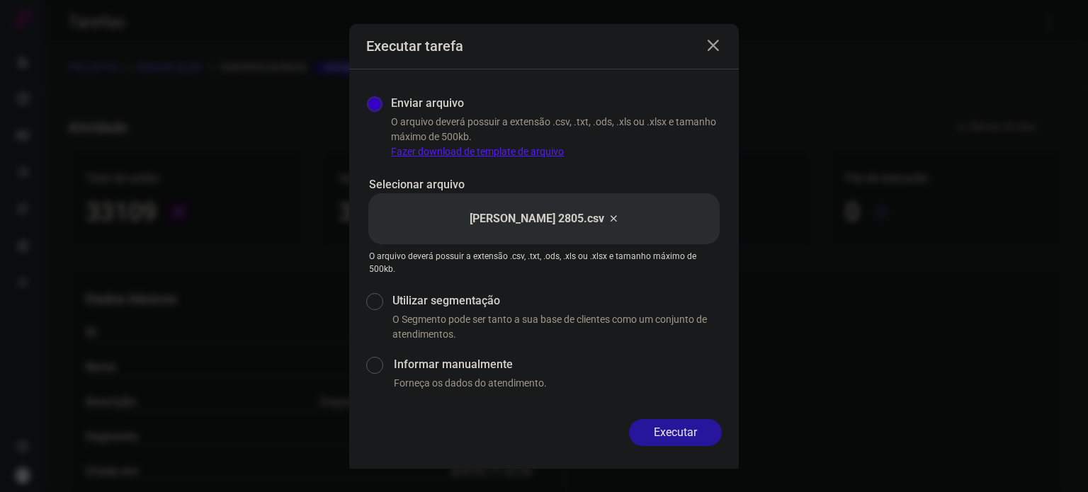
click at [648, 427] on button "Executar" at bounding box center [675, 432] width 93 height 27
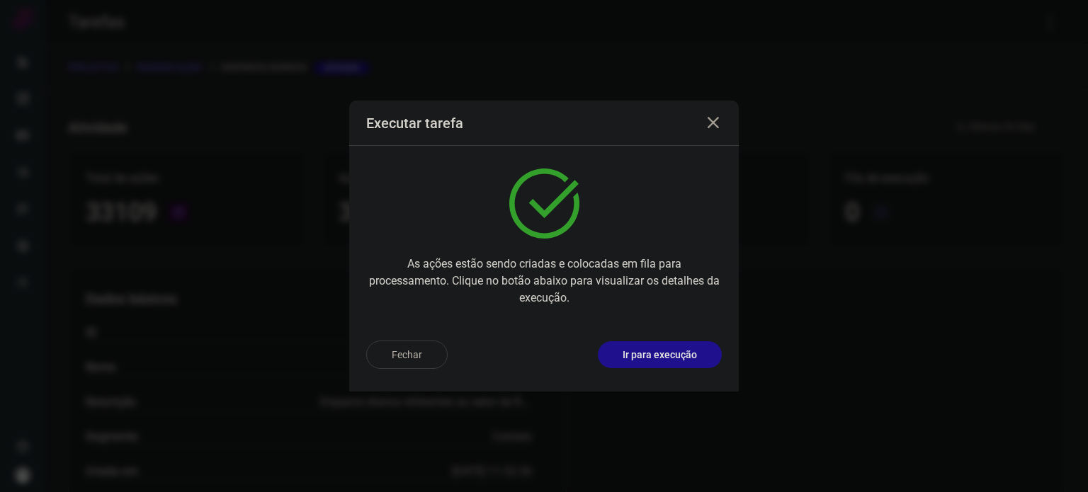
click at [669, 351] on p "Ir para execução" at bounding box center [660, 355] width 74 height 15
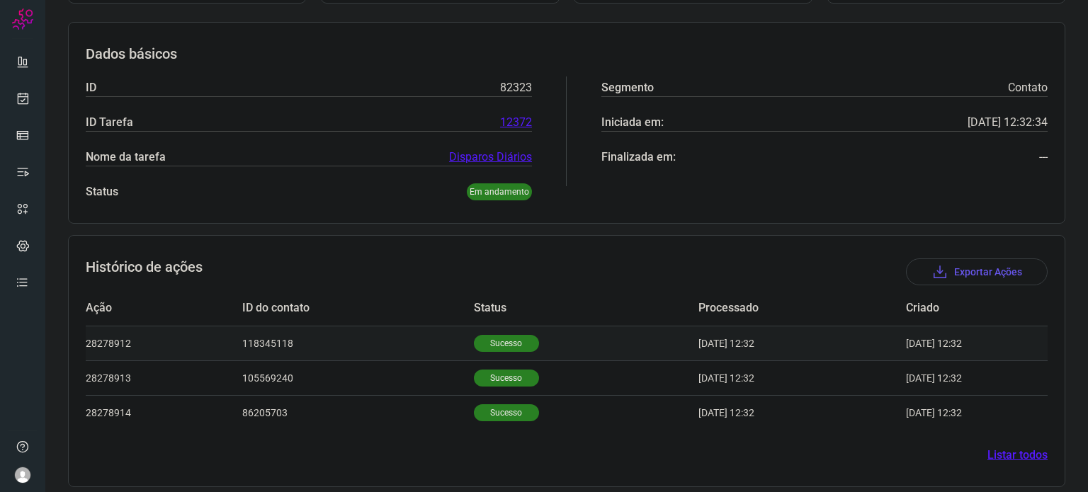
scroll to position [195, 0]
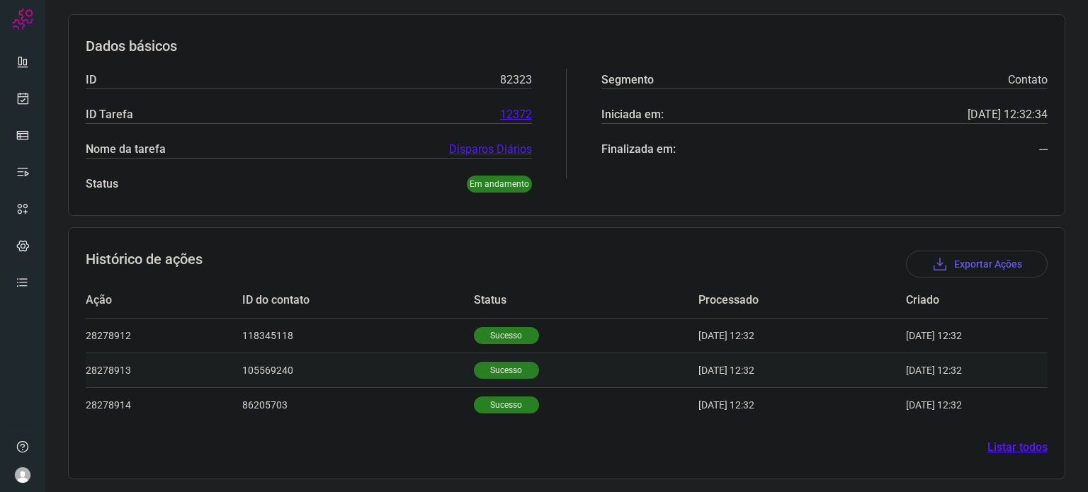
click at [502, 355] on td "Sucesso" at bounding box center [586, 370] width 225 height 35
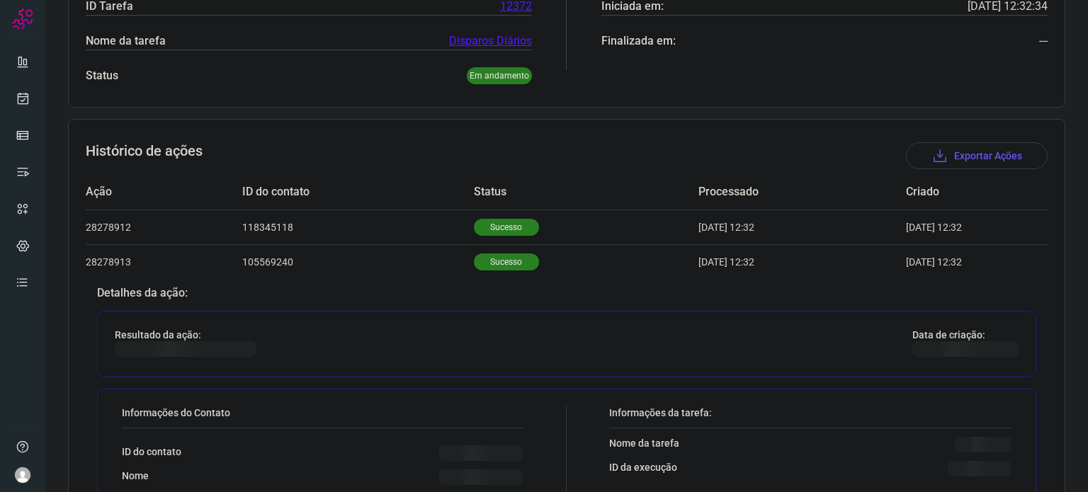
scroll to position [538, 0]
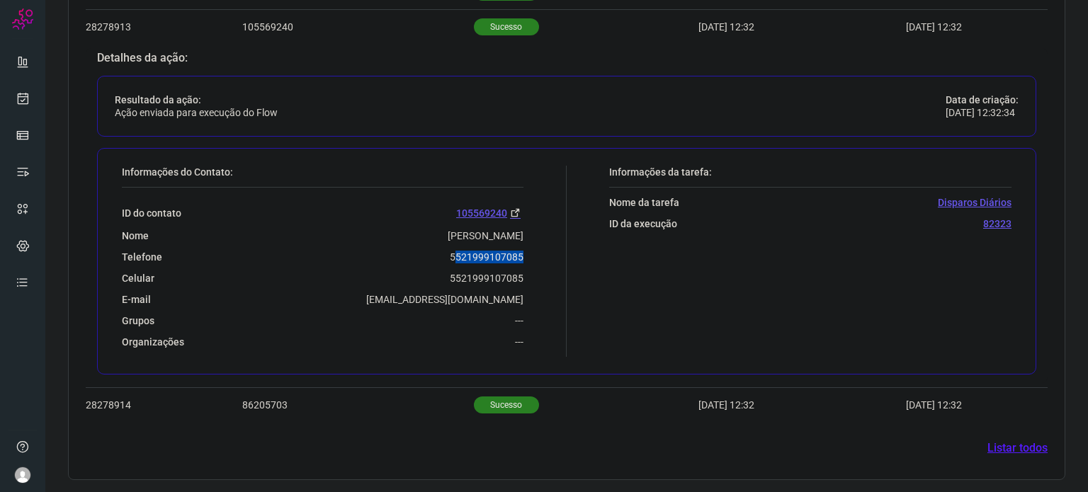
drag, startPoint x: 450, startPoint y: 251, endPoint x: 465, endPoint y: 254, distance: 15.7
click at [516, 254] on p "5521999107085" at bounding box center [487, 257] width 74 height 13
drag, startPoint x: 436, startPoint y: 249, endPoint x: 519, endPoint y: 254, distance: 83.8
click at [519, 254] on div "Informações do Contato: ID do contato 105569240 Nome [PERSON_NAME] Telefone 552…" at bounding box center [341, 261] width 452 height 191
copy p "5521999107085"
